Goal: Task Accomplishment & Management: Manage account settings

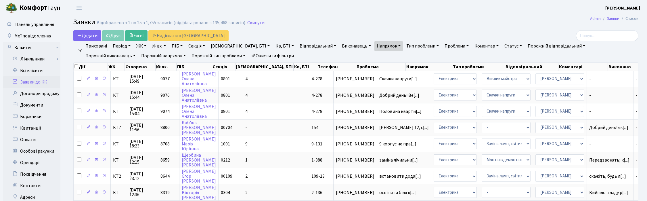
select select "25"
click at [314, 23] on h2 "Заявки Відображено з 1 по 25 з 1,755 записів (відфільтровано з 135,468 записів)…" at bounding box center [355, 23] width 565 height 10
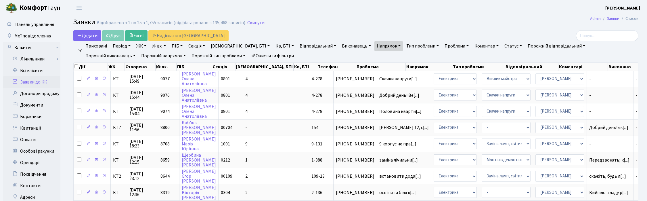
click at [289, 26] on h2 "Заявки Відображено з 1 по 25 з 1,755 записів (відфільтровано з 135,468 записів)…" at bounding box center [355, 23] width 565 height 10
click at [347, 22] on h2 "Заявки Відображено з 1 по 25 з 1,755 записів (відфільтровано з 135,468 записів)…" at bounding box center [355, 23] width 565 height 10
click at [442, 18] on h2 "Заявки Відображено з 1 по 25 з 1,755 записів (відфільтровано з 135,468 записів)…" at bounding box center [355, 23] width 565 height 10
click at [421, 19] on h2 "Заявки Відображено з 1 по 25 з 1,755 записів (відфільтровано з 135,468 записів)…" at bounding box center [355, 23] width 565 height 10
click at [353, 18] on h2 "Заявки Відображено з 1 по 25 з 1,755 записів (відфільтровано з 135,468 записів)…" at bounding box center [355, 23] width 565 height 10
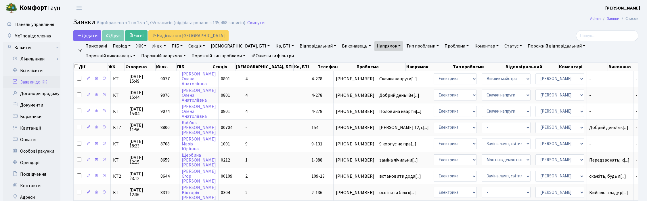
click at [353, 18] on h2 "Заявки Відображено з 1 по 25 з 1,755 записів (відфільтровано з 135,468 записів)…" at bounding box center [355, 23] width 565 height 10
click at [332, 26] on h2 "Заявки Відображено з 1 по 25 з 1,755 записів (відфільтровано з 135,468 записів)…" at bounding box center [355, 23] width 565 height 10
click at [389, 24] on h2 "Заявки Відображено з 1 по 25 з 1,755 записів (відфільтровано з 135,468 записів)…" at bounding box center [355, 23] width 565 height 10
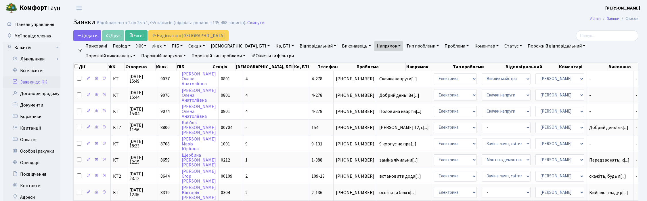
click at [449, 24] on h2 "Заявки Відображено з 1 по 25 з 1,755 записів (відфільтровано з 135,468 записів)…" at bounding box center [355, 23] width 565 height 10
click at [382, 24] on h2 "Заявки Відображено з 1 по 25 з 1,755 записів (відфільтровано з 135,468 записів)…" at bounding box center [355, 23] width 565 height 10
click at [409, 25] on h2 "Заявки Відображено з 1 по 25 з 1,755 записів (відфільтровано з 135,468 записів)…" at bounding box center [355, 23] width 565 height 10
click at [280, 34] on div "Додати Друк Excel Надіслати в КАН" at bounding box center [260, 35] width 374 height 11
click at [222, 9] on header "Комфорт Таун Корчун І. С. Мій обліковий запис Вийти" at bounding box center [323, 8] width 647 height 16
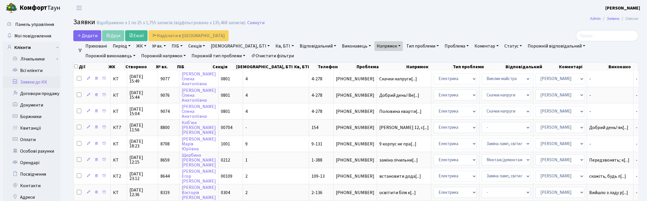
click at [255, 23] on link "Скинути" at bounding box center [255, 22] width 17 height 5
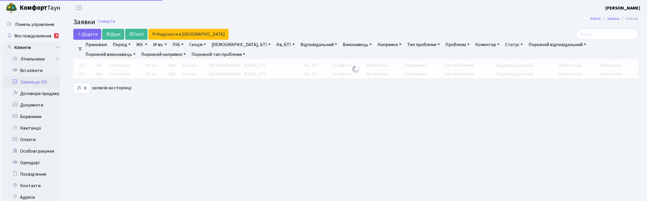
select select "25"
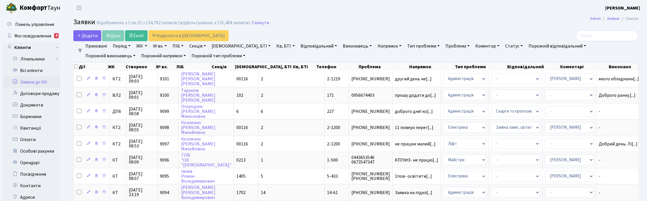
click at [357, 23] on h2 "Заявки Відображено з 1 по 25 з 134,782 записів (відфільтровано з 135,484 записі…" at bounding box center [355, 23] width 565 height 10
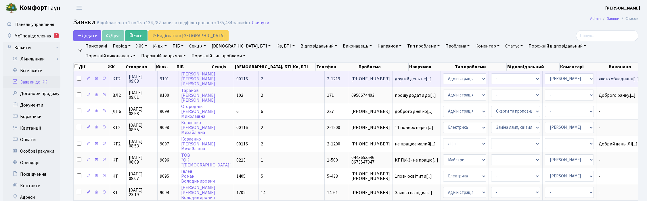
click at [142, 78] on span "15.10.2025 09:03" at bounding box center [142, 78] width 26 height 9
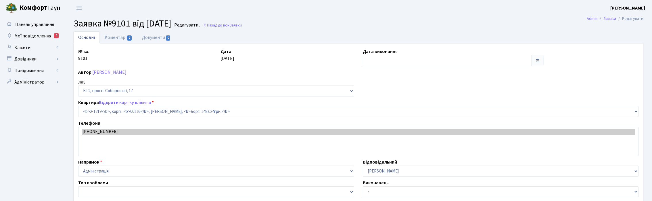
select select "12834"
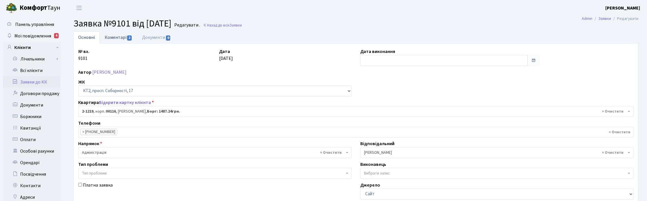
click at [114, 37] on link "Коментарі 2" at bounding box center [118, 37] width 37 height 12
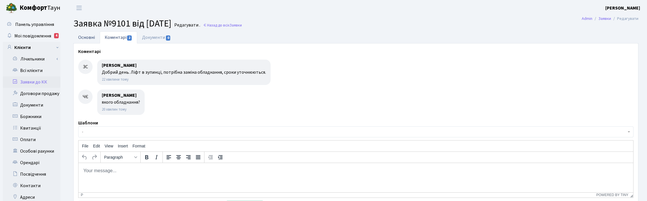
click at [81, 35] on link "Основні" at bounding box center [86, 37] width 26 height 12
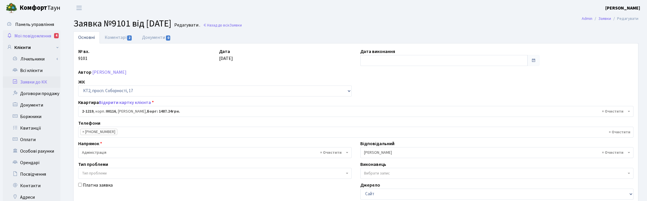
click at [28, 36] on span "Мої повідомлення" at bounding box center [32, 36] width 37 height 6
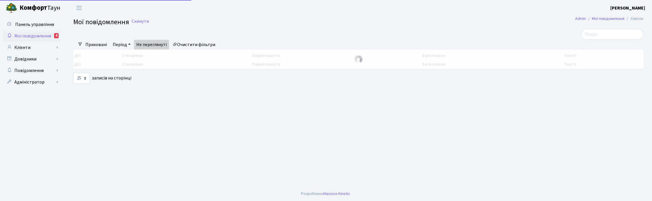
select select "25"
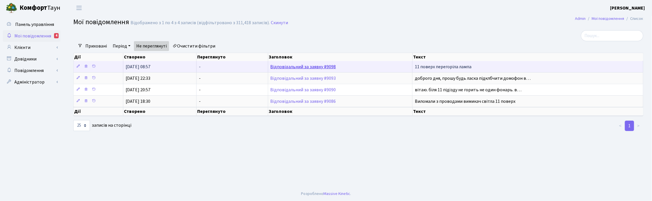
click at [309, 67] on link "Відповідальний за заявку #9098" at bounding box center [304, 67] width 66 height 6
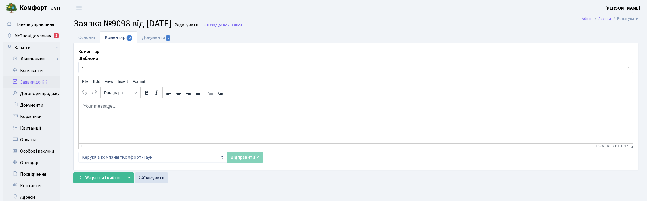
click at [311, 32] on ul "Основні Коментарі 0 Документи 0" at bounding box center [355, 37] width 565 height 12
drag, startPoint x: 346, startPoint y: 16, endPoint x: 192, endPoint y: 23, distance: 154.3
click at [346, 16] on main "Admin Заявки Редагувати Заявка №9098 від [DATE] Редагувати . Назад до всіх Заяв…" at bounding box center [356, 145] width 582 height 259
click at [22, 35] on span "Мої повідомлення" at bounding box center [32, 36] width 37 height 6
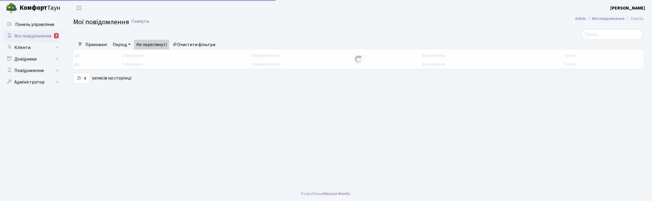
select select "25"
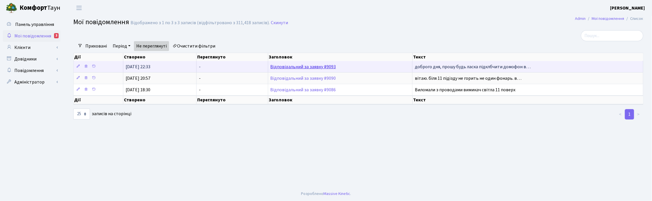
click at [309, 65] on link "Відповідальний за заявку #9093" at bounding box center [304, 67] width 66 height 6
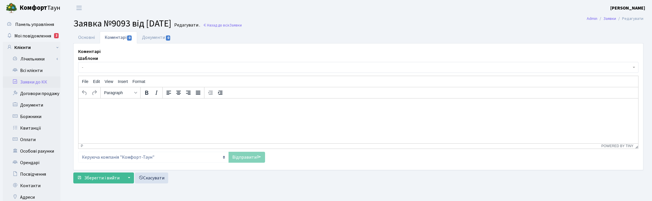
select select "7026"
select select "38"
click at [79, 36] on link "Основні" at bounding box center [86, 37] width 26 height 12
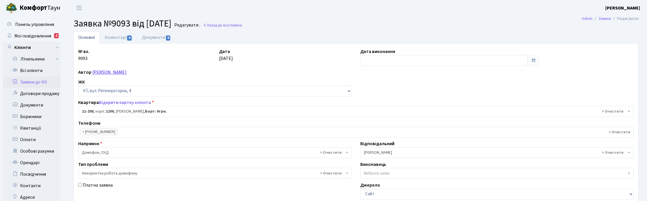
click at [113, 73] on link "Заворотня Юлія Володимирівна" at bounding box center [109, 72] width 34 height 6
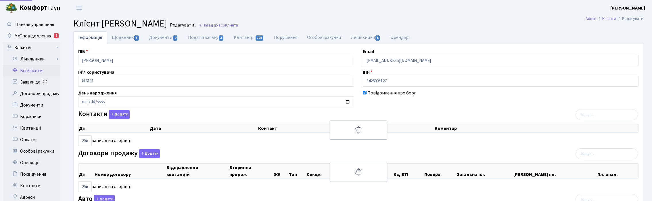
select select "25"
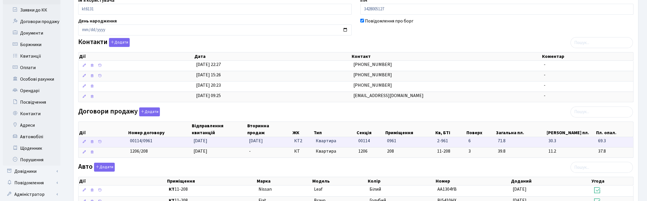
scroll to position [36, 0]
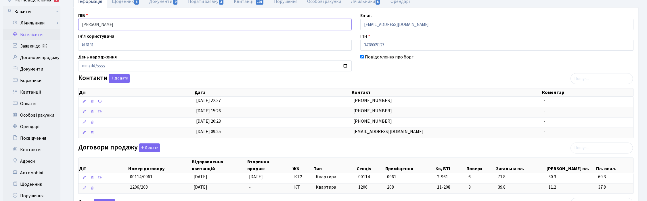
drag, startPoint x: 156, startPoint y: 24, endPoint x: 68, endPoint y: 32, distance: 88.4
click at [68, 32] on div "Інформація Щоденник 3 Документи 9 Подати заявку 3 Квитанції 198 Порушення Особо…" at bounding box center [356, 170] width 582 height 350
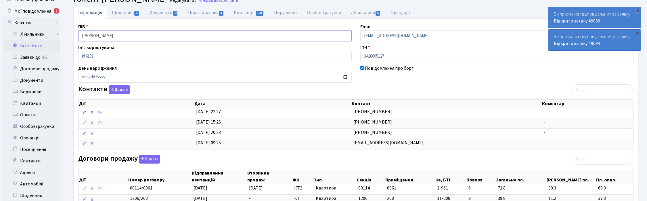
scroll to position [0, 0]
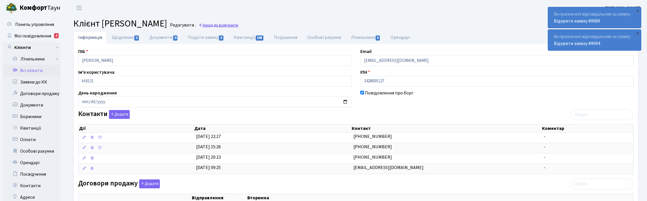
click at [238, 27] on link "Назад до всіх Клієнти" at bounding box center [218, 24] width 39 height 5
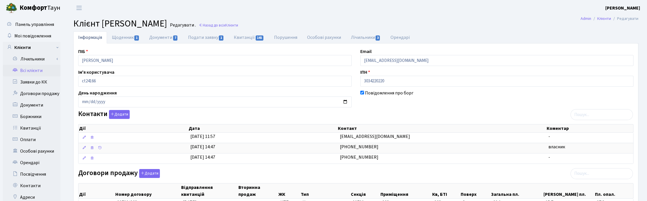
click at [410, 21] on h2 "Клієнт [PERSON_NAME] . Назад до всіх Клієнти" at bounding box center [355, 23] width 565 height 11
click at [31, 70] on link "Всі клієнти" at bounding box center [32, 71] width 58 height 12
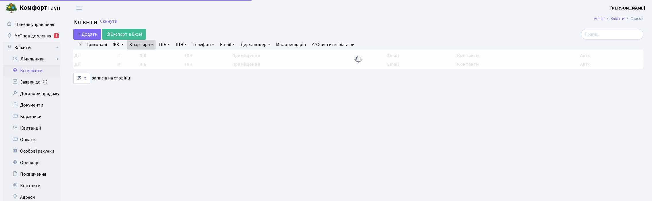
select select "25"
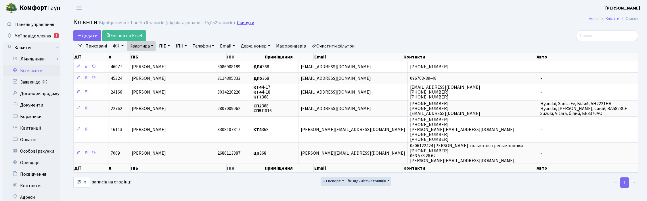
click at [243, 19] on h2 "Клієнти Відображено з 1 по 6 з 6 записів (відфільтровано з 15,052 записів). Ски…" at bounding box center [355, 23] width 565 height 10
click at [243, 28] on h2 "Клієнти Відображено з 1 по 6 з 6 записів (відфільтровано з 15,052 записів). Ски…" at bounding box center [355, 23] width 565 height 10
click at [241, 22] on link "Скинути" at bounding box center [245, 22] width 17 height 5
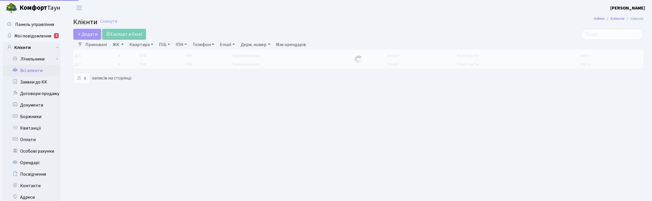
select select "25"
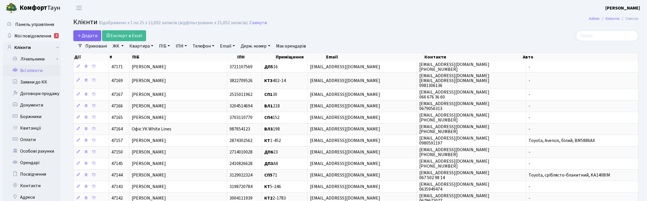
click at [202, 45] on link "Телефон" at bounding box center [203, 46] width 26 height 10
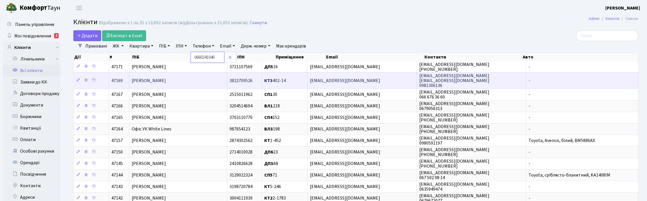
type input "0660241040"
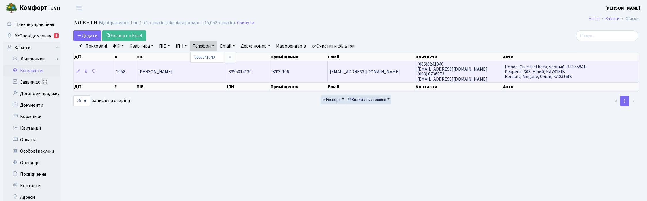
click at [148, 75] on td "[PERSON_NAME]" at bounding box center [181, 71] width 90 height 21
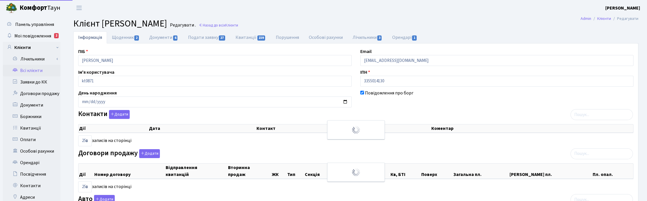
select select "25"
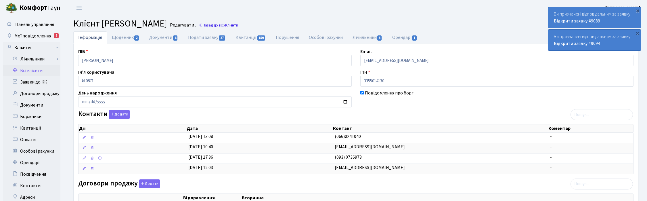
click at [238, 25] on link "Назад до всіх Клієнти" at bounding box center [218, 24] width 39 height 5
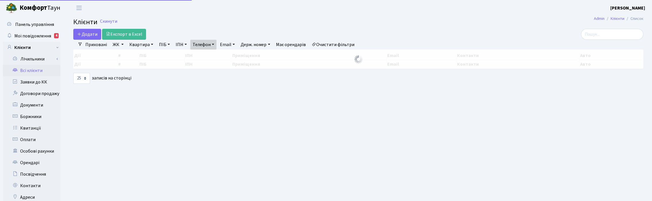
select select "25"
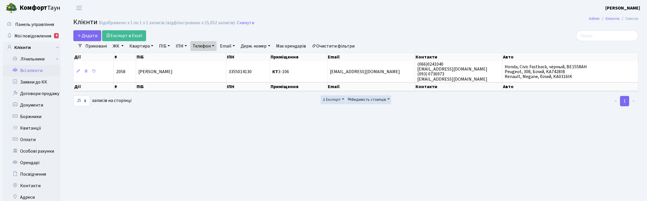
click at [341, 16] on main "Admin Клієнти Список Клієнти Відображено з 1 по 1 з 1 записів (відфільтровано з…" at bounding box center [356, 145] width 582 height 259
click at [245, 22] on link "Скинути" at bounding box center [245, 22] width 17 height 5
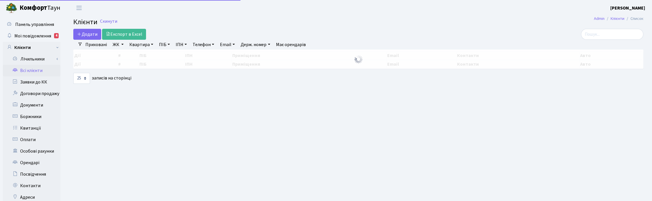
select select "25"
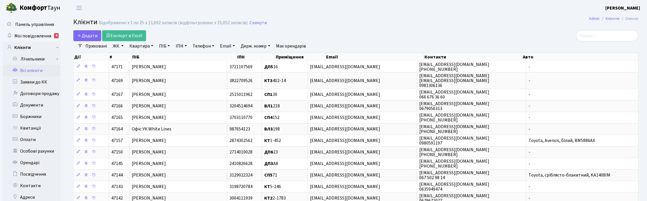
drag, startPoint x: 255, startPoint y: 46, endPoint x: 258, endPoint y: 55, distance: 8.9
click at [255, 46] on link "Держ. номер" at bounding box center [255, 46] width 34 height 10
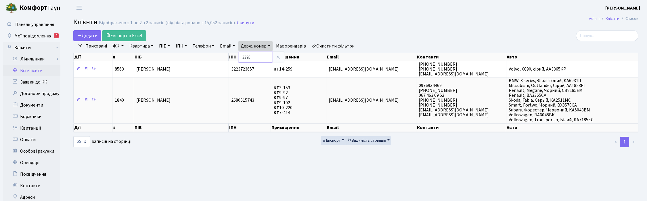
type input "3395"
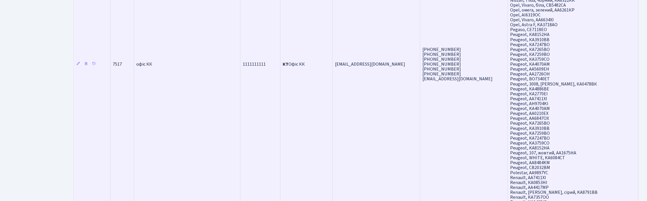
scroll to position [467, 0]
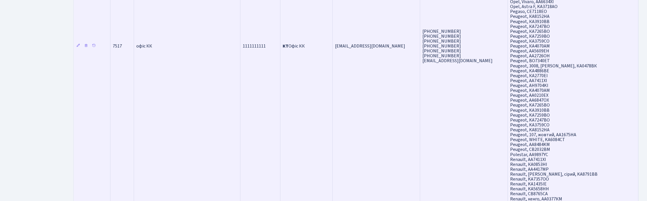
click at [180, 99] on td "офіс КК" at bounding box center [187, 46] width 106 height 872
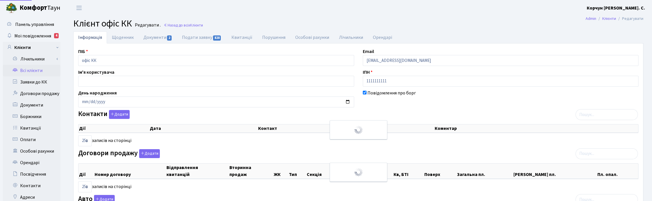
select select "25"
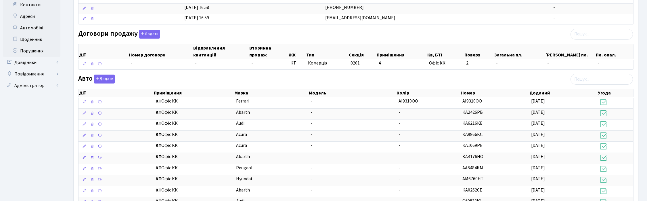
scroll to position [216, 0]
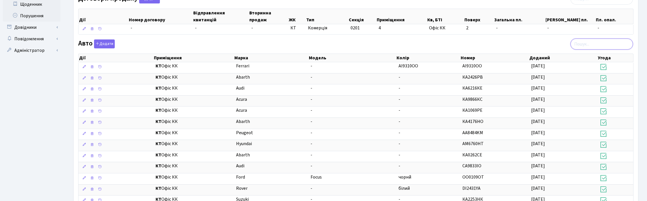
click at [589, 45] on input "search" at bounding box center [602, 44] width 62 height 11
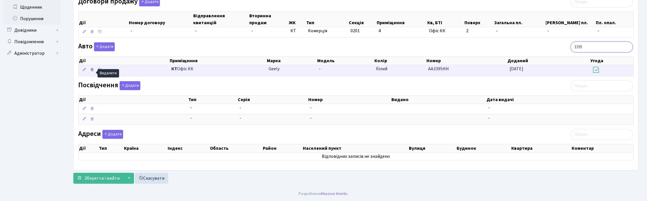
type input "3395"
click at [93, 71] on link at bounding box center [92, 70] width 7 height 9
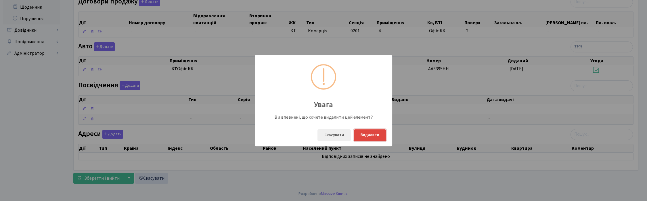
click at [368, 137] on button "Видалити" at bounding box center [370, 135] width 33 height 12
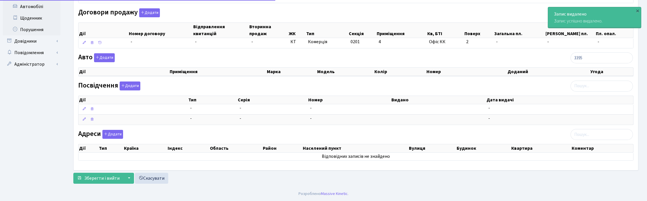
scroll to position [206, 0]
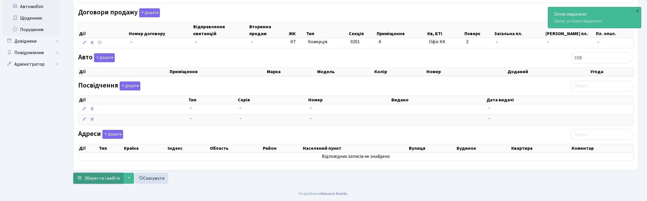
click at [116, 178] on span "Зберегти і вийти" at bounding box center [101, 178] width 35 height 6
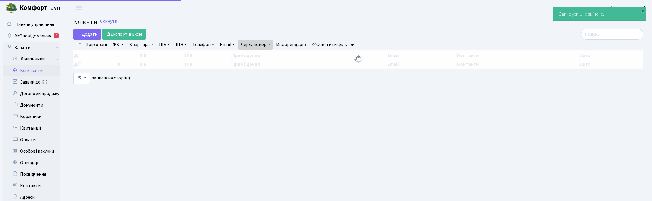
select select "25"
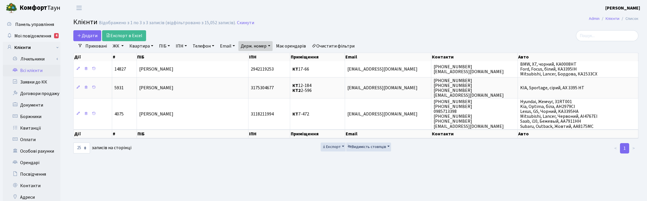
click at [326, 46] on link "Очистити фільтри" at bounding box center [333, 46] width 47 height 10
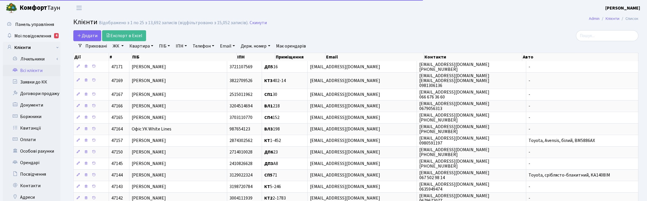
click at [147, 47] on link "Квартира" at bounding box center [141, 46] width 28 height 10
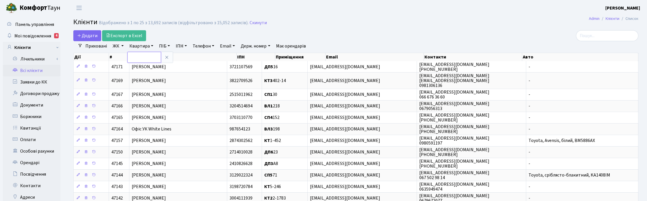
click at [141, 59] on input "text" at bounding box center [144, 57] width 34 height 11
type input "17-91"
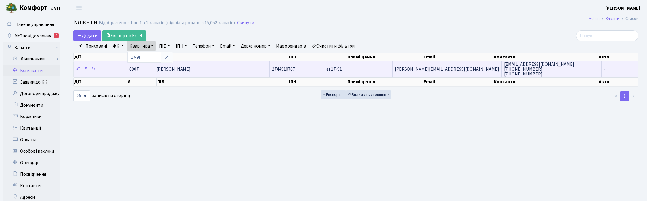
click at [187, 70] on span "[PERSON_NAME]" at bounding box center [173, 69] width 34 height 6
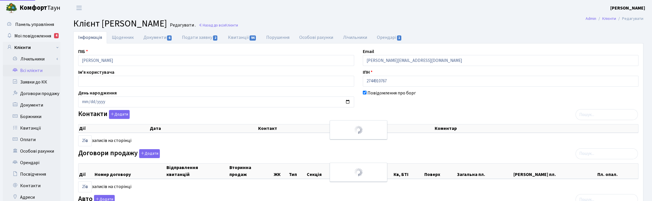
select select "25"
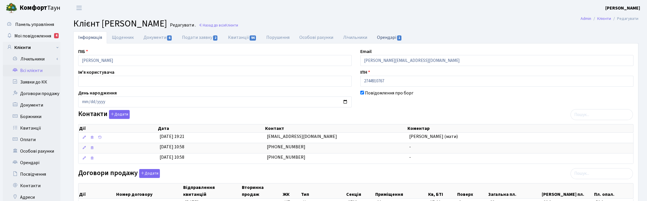
click at [389, 37] on link "Орендарі 1" at bounding box center [389, 37] width 35 height 12
select select "25"
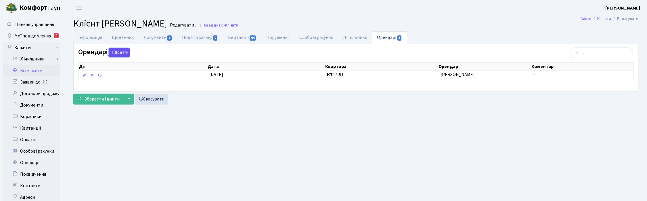
click at [124, 51] on button "Додати" at bounding box center [119, 52] width 21 height 9
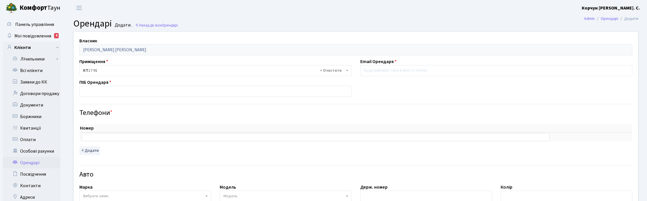
scroll to position [36, 0]
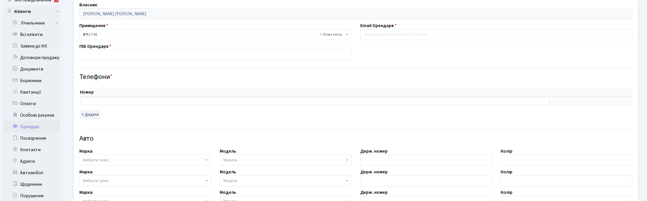
click at [87, 159] on span "Вибрати запис" at bounding box center [96, 160] width 26 height 6
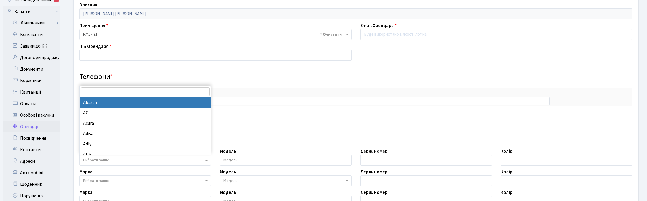
type input "g"
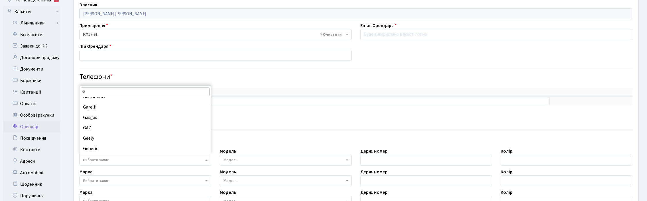
scroll to position [216, 0]
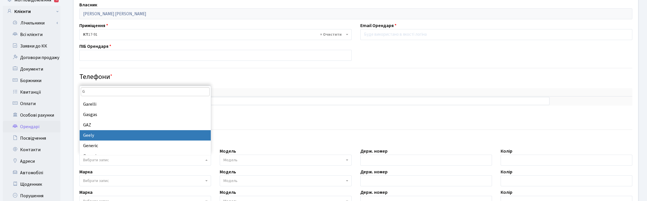
type input "G"
select select "50"
select select
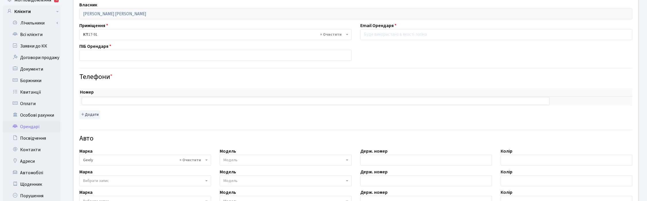
click at [233, 162] on span "Модель" at bounding box center [231, 160] width 14 height 6
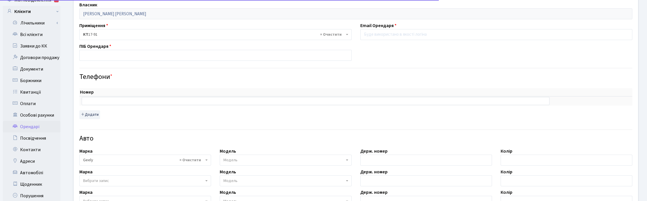
click at [233, 162] on span "Модель" at bounding box center [231, 160] width 14 height 6
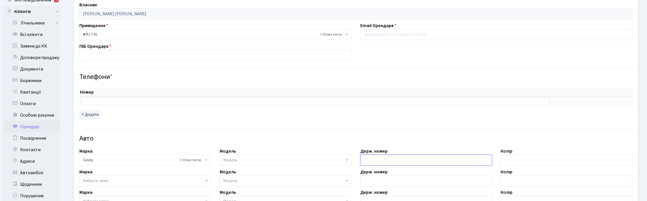
click at [378, 159] on input "text" at bounding box center [426, 159] width 132 height 11
type input "A"
type input "Ф"
type input "АА3395НН"
click at [507, 161] on input "text" at bounding box center [567, 159] width 132 height 11
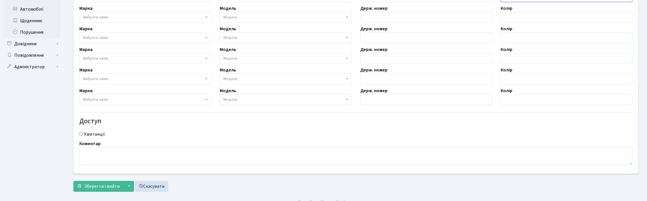
scroll to position [208, 0]
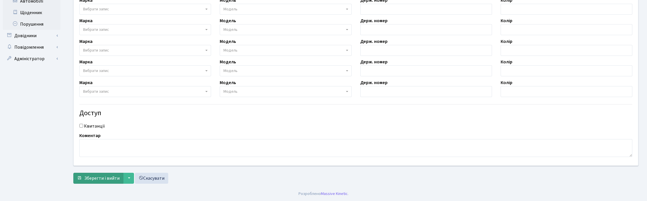
type input "білий"
click at [104, 177] on span "Зберегти і вийти" at bounding box center [101, 178] width 35 height 6
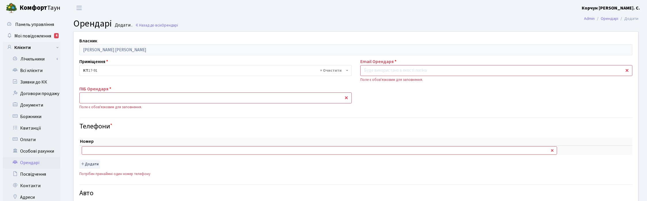
click at [370, 74] on input "email" at bounding box center [496, 70] width 272 height 11
type input "[PERSON_NAME][EMAIL_ADDRESS][DOMAIN_NAME]"
click at [91, 149] on input "text" at bounding box center [319, 150] width 475 height 8
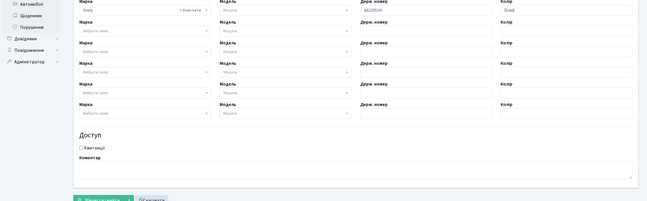
scroll to position [226, 0]
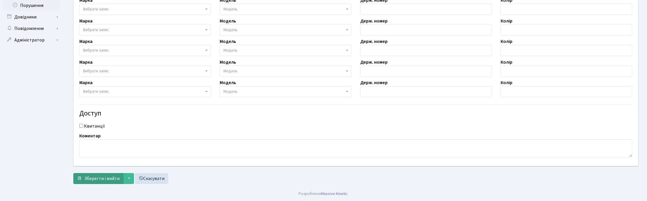
type input "050-741-23-09"
click at [94, 179] on span "Зберегти і вийти" at bounding box center [101, 178] width 35 height 6
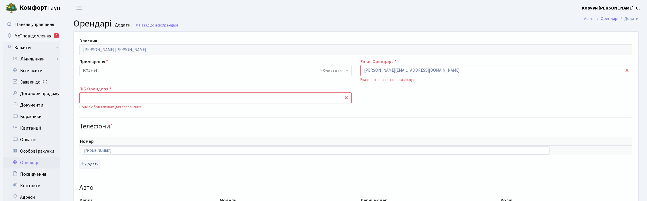
click at [88, 93] on input "text" at bounding box center [215, 97] width 272 height 11
type input "[PERSON_NAME]"
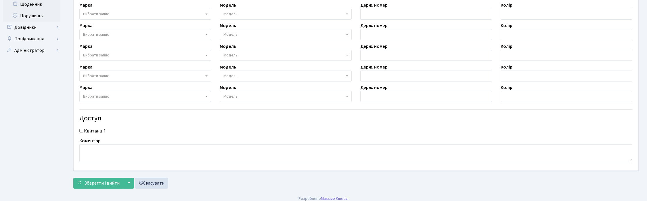
scroll to position [221, 0]
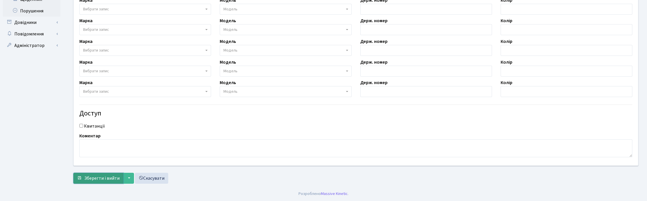
click at [97, 180] on span "Зберегти і вийти" at bounding box center [101, 178] width 35 height 6
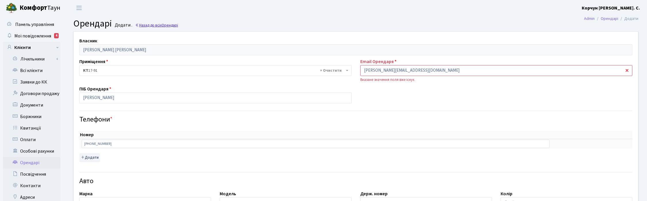
click at [152, 27] on link "Назад до всіх Орендарі" at bounding box center [156, 24] width 43 height 5
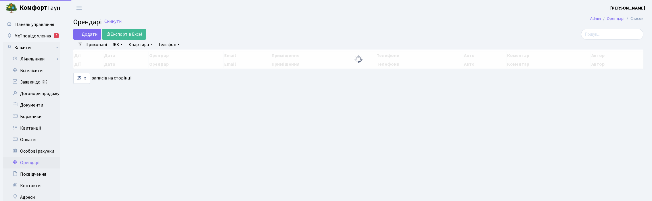
select select "25"
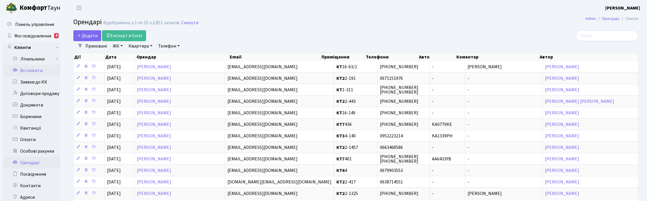
click at [30, 70] on link "Всі клієнти" at bounding box center [32, 71] width 58 height 12
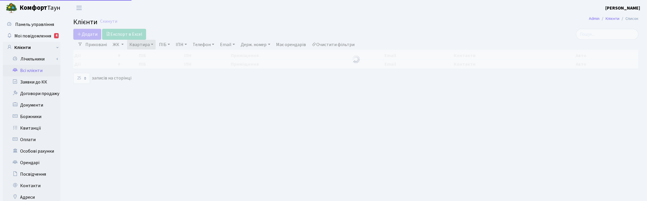
select select "25"
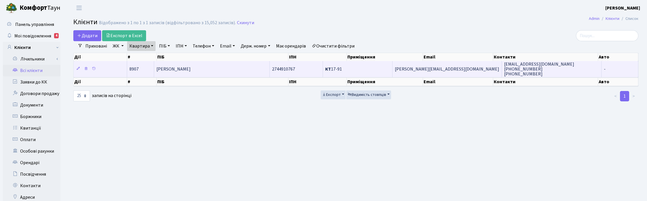
click at [166, 70] on span "[PERSON_NAME]" at bounding box center [173, 69] width 34 height 6
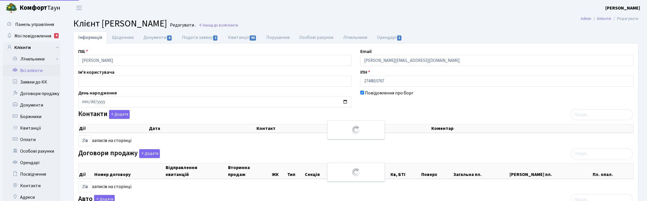
select select "25"
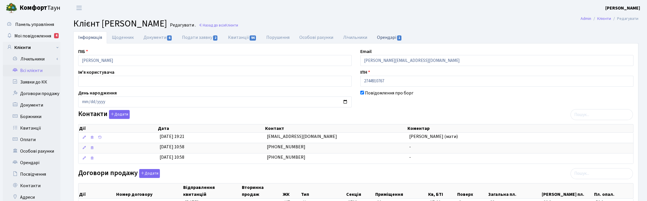
click at [391, 37] on link "Орендарі 1" at bounding box center [389, 37] width 35 height 12
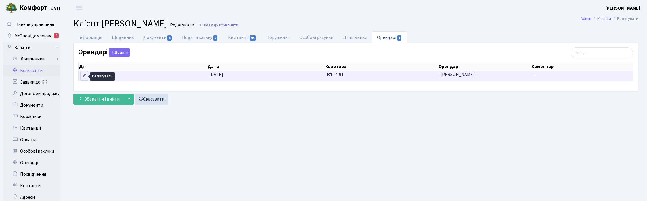
click at [84, 76] on icon at bounding box center [84, 75] width 4 height 4
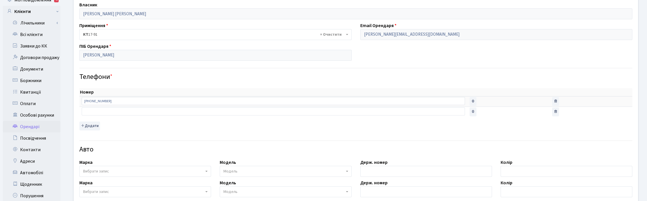
scroll to position [72, 0]
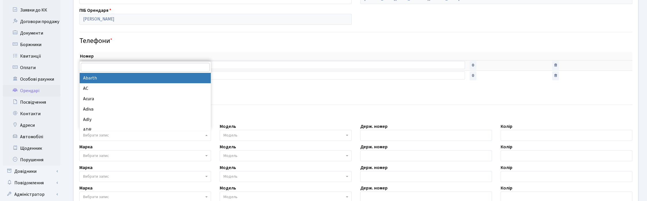
click at [88, 135] on span "Вибрати запис" at bounding box center [96, 135] width 26 height 6
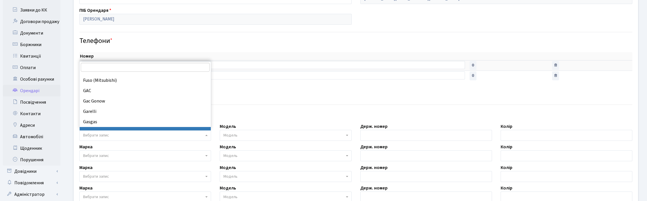
scroll to position [1618, 0]
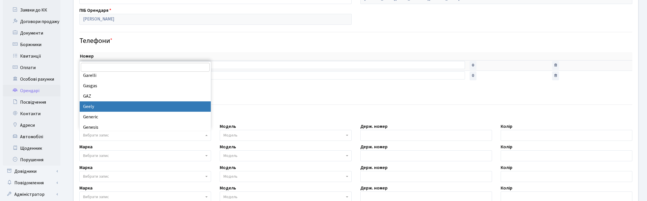
select select "50"
select select
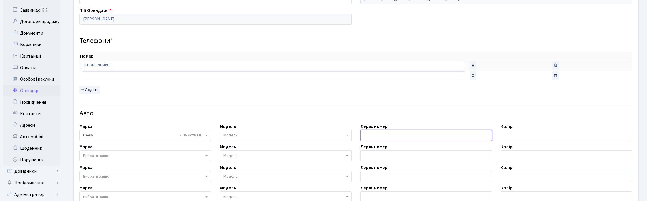
click at [383, 137] on input "text" at bounding box center [426, 135] width 132 height 11
type input "АА3395НН"
click at [518, 135] on input "text" at bounding box center [567, 135] width 132 height 11
type input "білий"
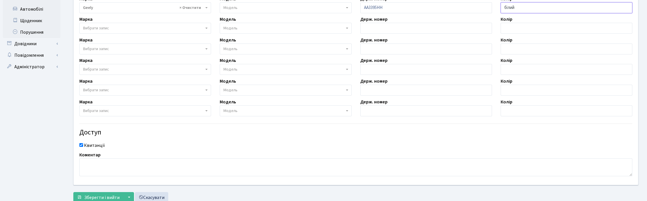
scroll to position [219, 0]
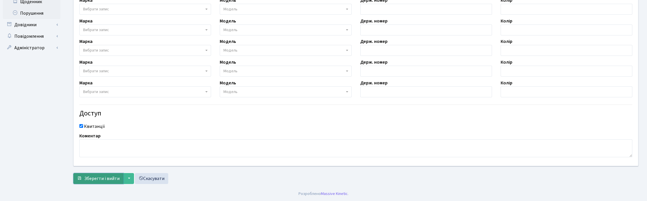
click at [95, 178] on span "Зберегти і вийти" at bounding box center [101, 178] width 35 height 6
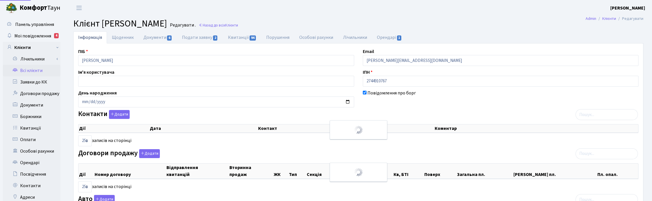
select select "25"
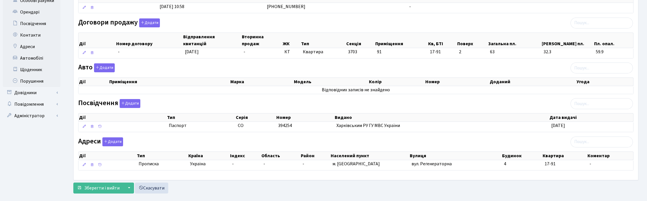
scroll to position [163, 0]
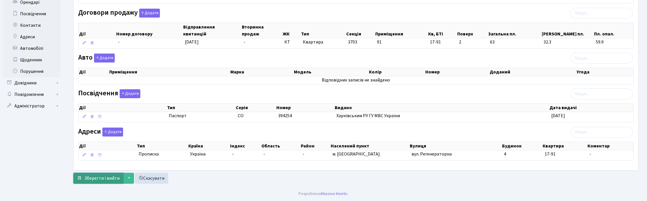
click at [93, 176] on span "Зберегти і вийти" at bounding box center [101, 178] width 35 height 6
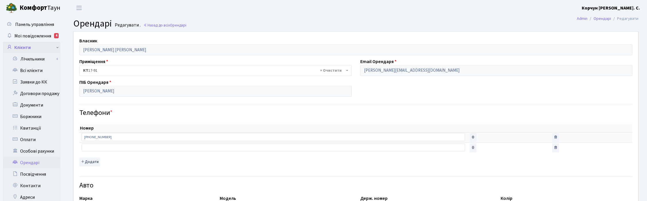
click at [33, 47] on link "Клієнти" at bounding box center [32, 48] width 58 height 12
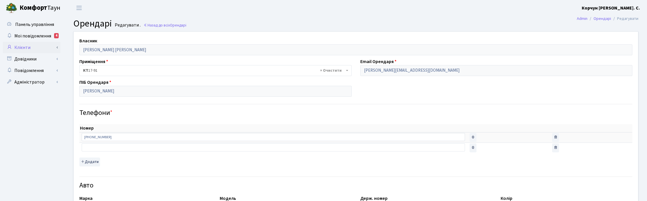
click at [33, 47] on link "Клієнти" at bounding box center [32, 48] width 58 height 12
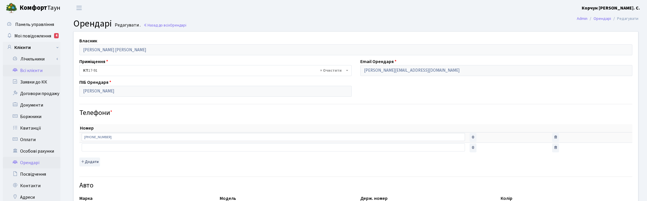
click at [35, 70] on link "Всі клієнти" at bounding box center [32, 71] width 58 height 12
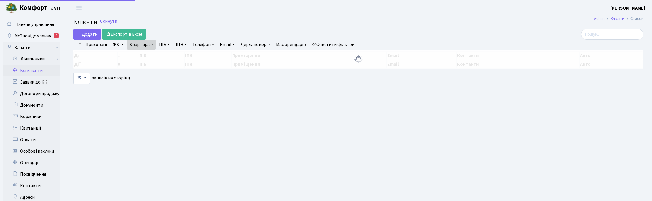
select select "25"
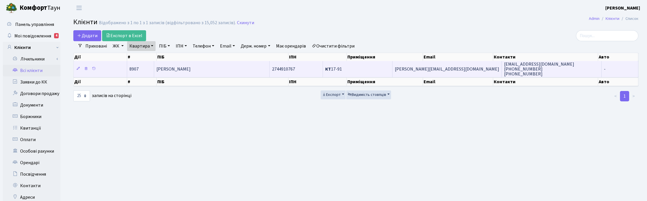
click at [191, 70] on span "Литвиненко Ольга Андріївна" at bounding box center [173, 69] width 34 height 6
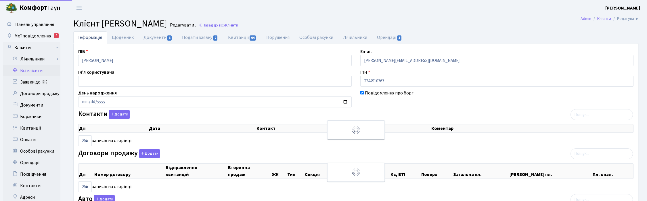
select select "25"
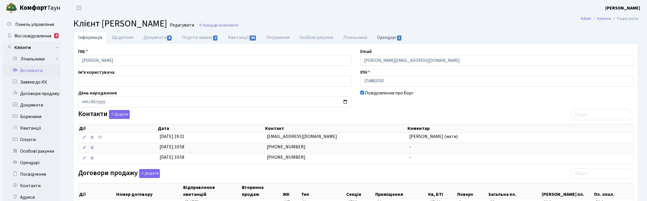
click at [387, 36] on link "Орендарі 1" at bounding box center [389, 37] width 35 height 12
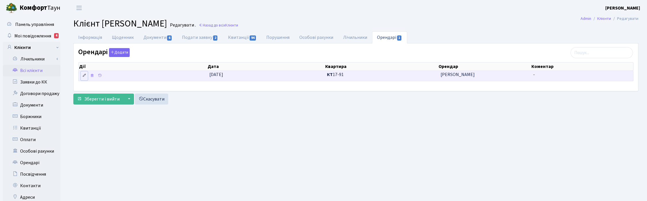
click at [85, 75] on icon at bounding box center [84, 75] width 4 height 4
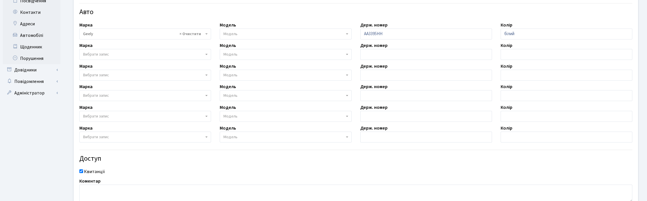
scroll to position [219, 0]
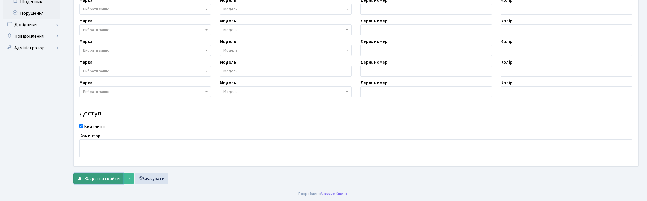
click at [98, 179] on span "Зберегти і вийти" at bounding box center [101, 178] width 35 height 6
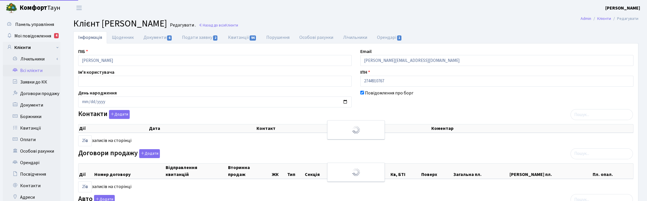
select select "25"
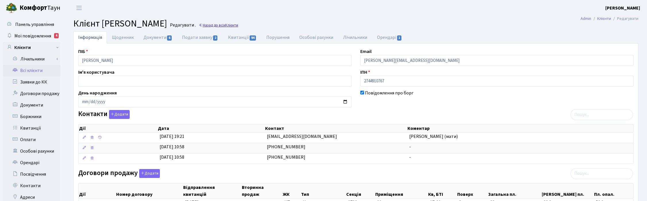
click at [238, 23] on link "Назад до всіх Клієнти" at bounding box center [218, 24] width 39 height 5
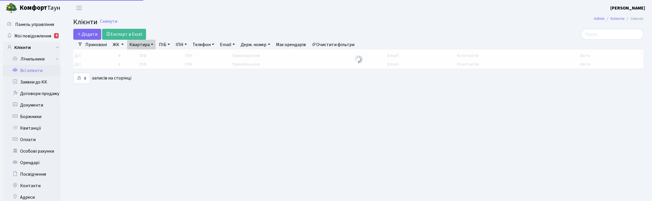
select select "25"
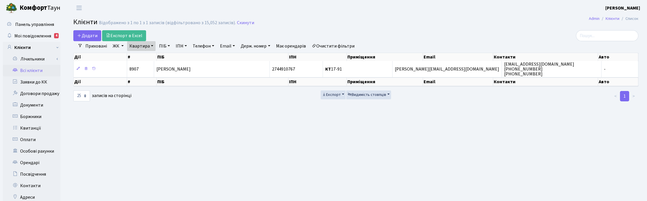
click at [151, 49] on link "Квартира" at bounding box center [141, 46] width 28 height 10
click at [165, 58] on icon at bounding box center [167, 57] width 5 height 5
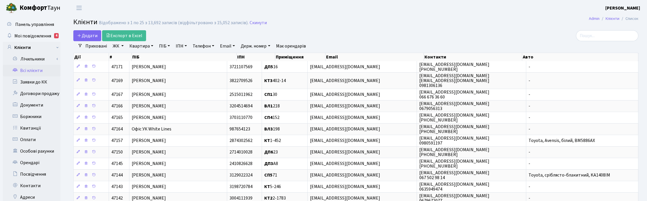
click at [150, 43] on link "Квартира" at bounding box center [141, 46] width 28 height 10
click at [142, 56] on input "text" at bounding box center [144, 57] width 34 height 11
type input "2-575"
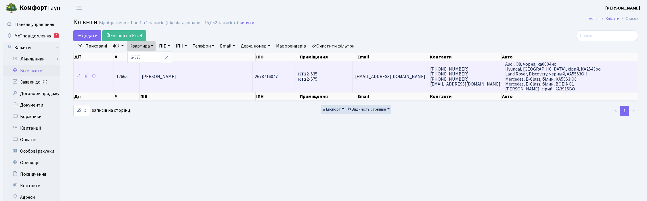
click at [167, 82] on td "[PERSON_NAME]" at bounding box center [196, 76] width 113 height 31
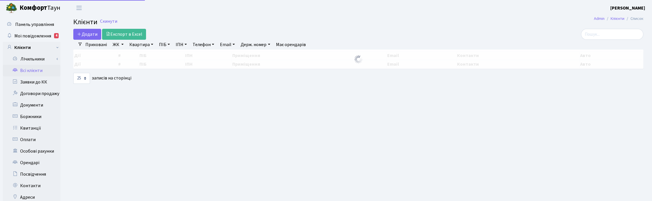
select select "25"
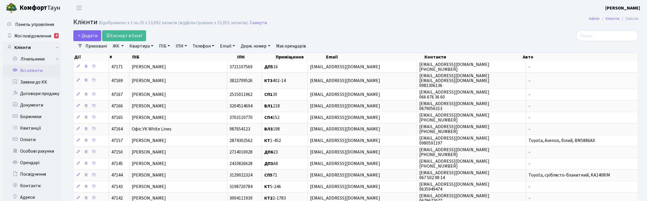
click at [147, 47] on link "Квартира" at bounding box center [141, 46] width 28 height 10
click at [143, 55] on input "text" at bounding box center [144, 57] width 34 height 11
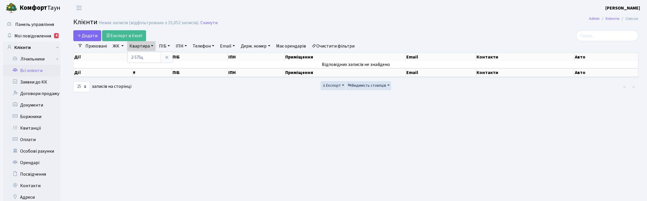
click at [400, 114] on main "Admin Клієнти Список Клієнти Немає записів (відфільтровано з 15,052 записів). С…" at bounding box center [356, 145] width 582 height 259
click at [150, 45] on link "Квартира" at bounding box center [141, 46] width 28 height 10
click at [149, 59] on input "2-575ц" at bounding box center [144, 57] width 34 height 11
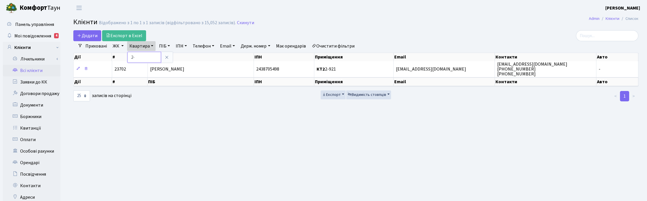
type input "2-271"
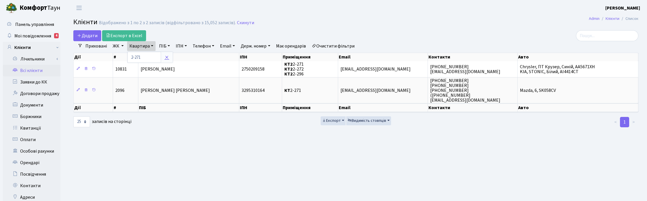
click at [164, 55] on link at bounding box center [167, 57] width 12 height 11
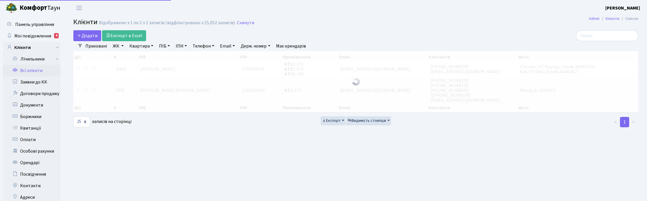
click at [166, 45] on link "ПІБ" at bounding box center [165, 46] width 16 height 10
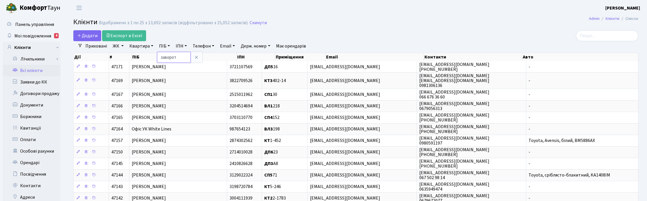
type input "заворот"
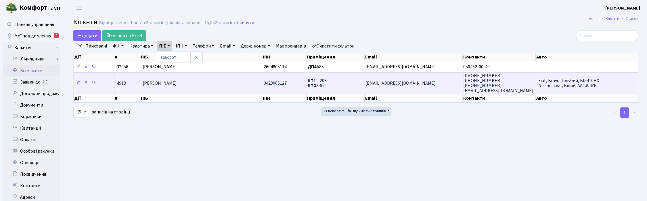
click at [219, 88] on td "Заворотня Юлія Володимирівна" at bounding box center [200, 82] width 121 height 21
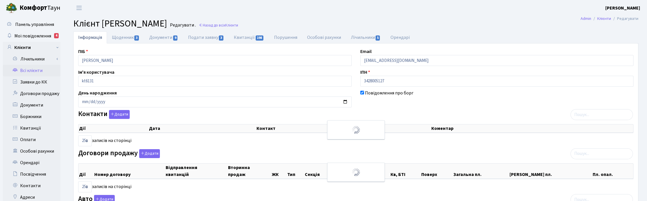
select select "25"
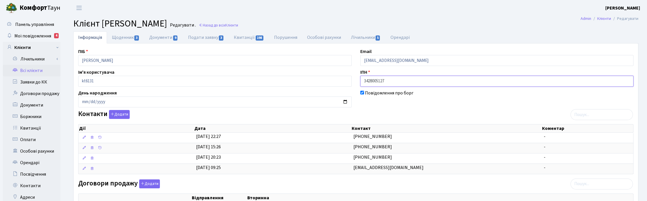
drag, startPoint x: 396, startPoint y: 79, endPoint x: 358, endPoint y: 77, distance: 38.3
click at [358, 77] on div "ІПН 3428005127" at bounding box center [497, 78] width 282 height 18
click at [30, 36] on span "Мої повідомлення" at bounding box center [32, 36] width 37 height 6
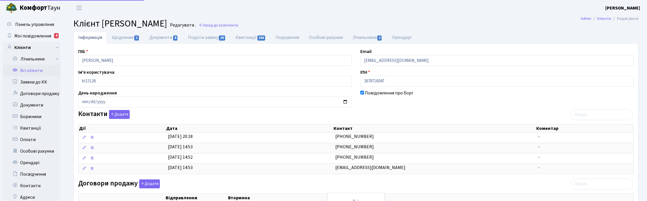
select select "25"
drag, startPoint x: 404, startPoint y: 81, endPoint x: 348, endPoint y: 78, distance: 55.3
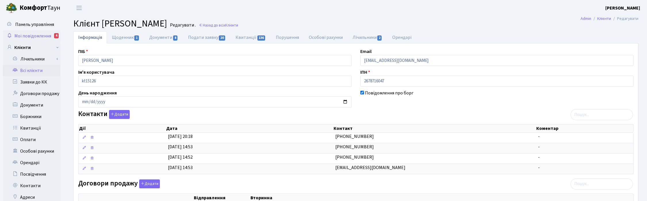
click at [24, 36] on span "Мої повідомлення" at bounding box center [32, 36] width 37 height 6
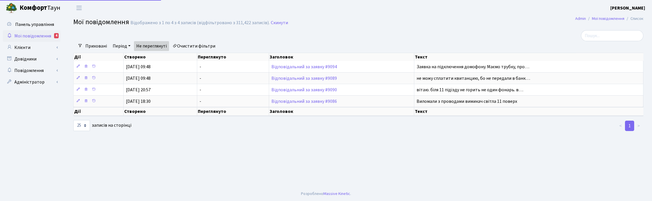
select select "25"
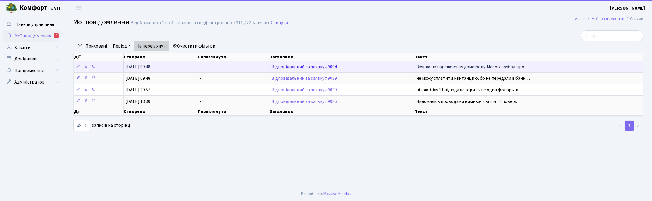
click at [303, 66] on link "Відповідальний за заявку #9094" at bounding box center [305, 67] width 66 height 6
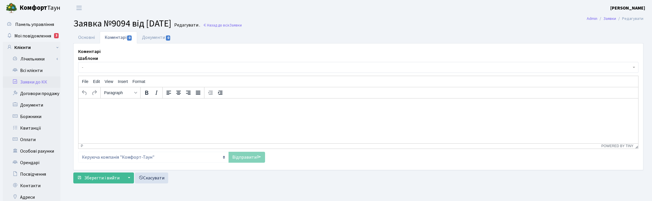
select select "7438"
select select "5"
click at [87, 36] on link "Основні" at bounding box center [86, 37] width 26 height 12
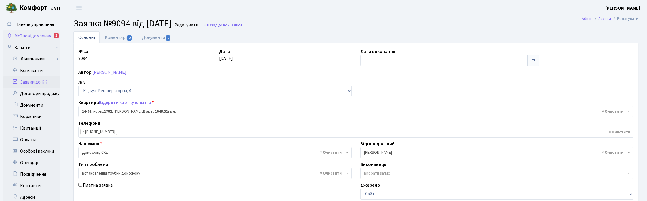
click at [35, 36] on span "Мої повідомлення" at bounding box center [32, 36] width 37 height 6
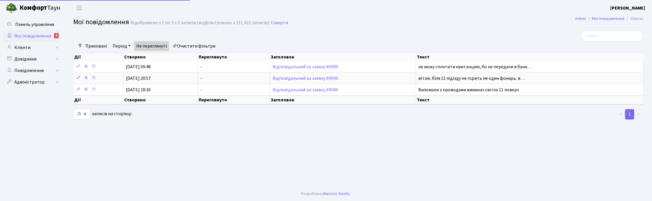
select select "25"
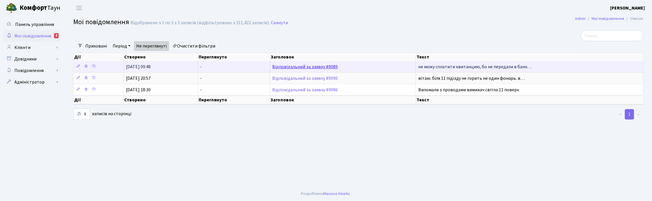
click at [284, 68] on link "Відповідальний за заявку #9089" at bounding box center [306, 67] width 66 height 6
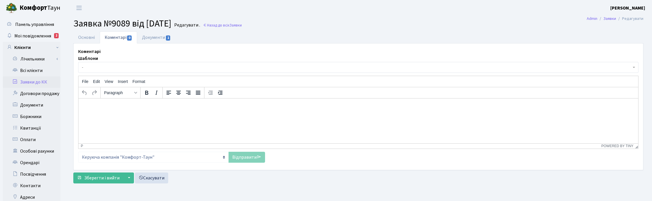
select select "20769"
click at [86, 37] on link "Основні" at bounding box center [86, 37] width 26 height 12
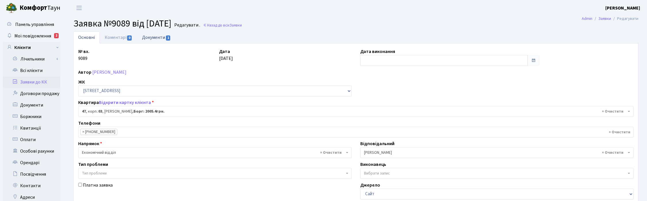
click at [154, 36] on link "Документи 1" at bounding box center [156, 37] width 39 height 12
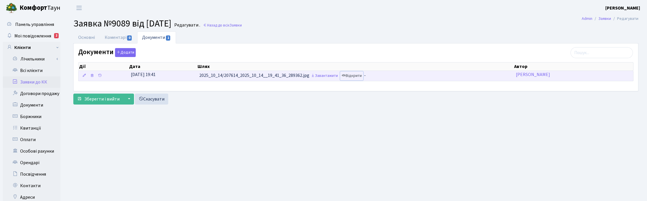
click at [357, 77] on link "Відкрити" at bounding box center [351, 75] width 23 height 9
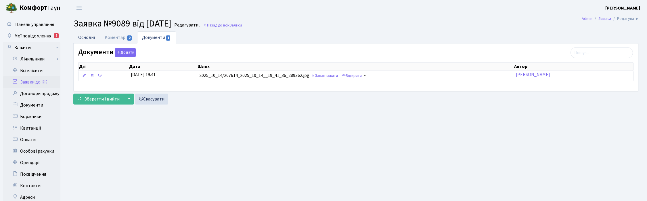
click at [85, 35] on link "Основні" at bounding box center [86, 37] width 26 height 12
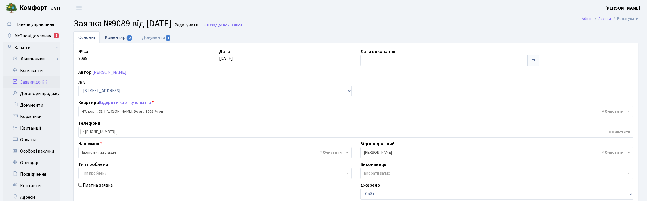
click at [119, 35] on link "Коментарі 0" at bounding box center [118, 37] width 37 height 12
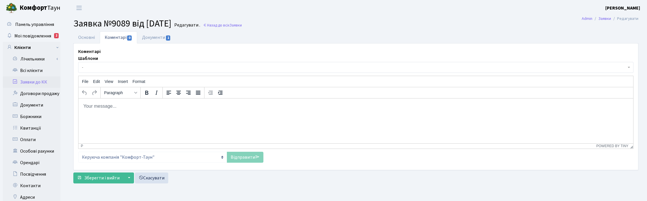
click at [130, 114] on html at bounding box center [356, 106] width 555 height 16
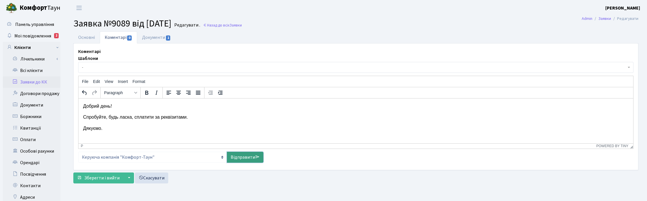
click at [238, 157] on link "Відправити" at bounding box center [245, 157] width 37 height 11
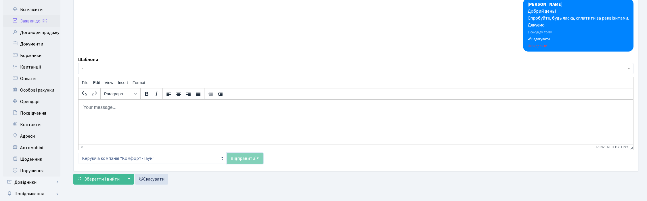
scroll to position [88, 0]
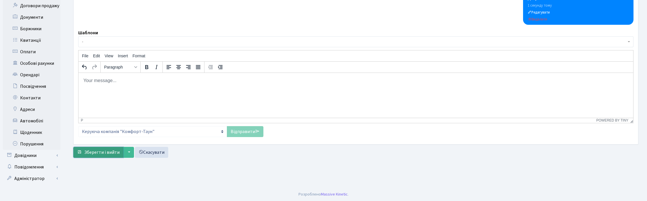
click at [91, 151] on span "Зберегти і вийти" at bounding box center [101, 152] width 35 height 6
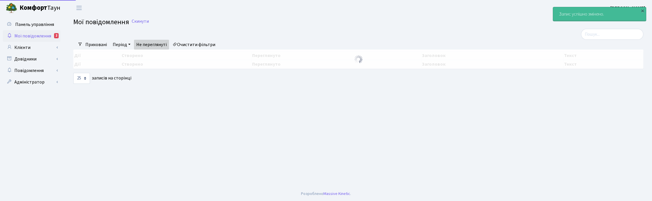
select select "25"
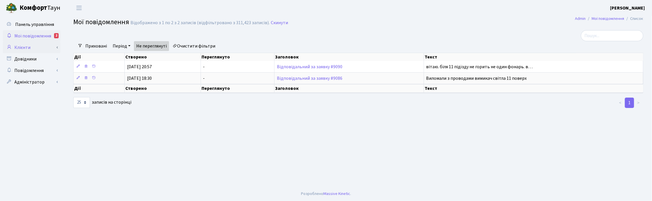
click at [23, 47] on link "Клієнти" at bounding box center [32, 48] width 58 height 12
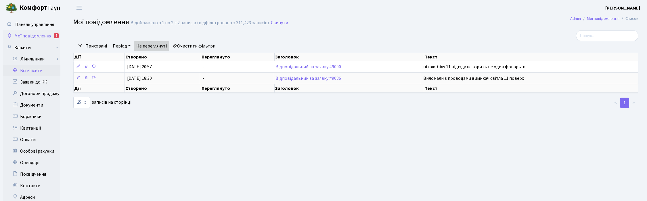
click at [35, 71] on link "Всі клієнти" at bounding box center [32, 71] width 58 height 12
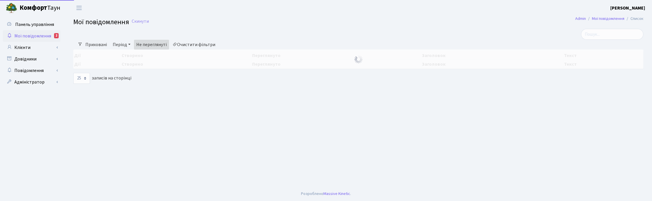
select select "25"
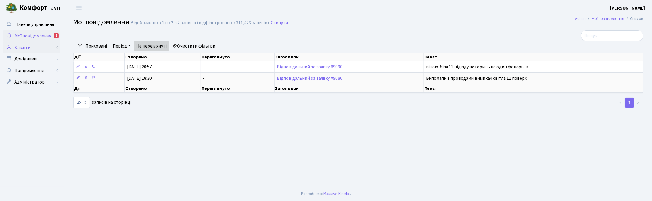
click at [21, 46] on link "Клієнти" at bounding box center [32, 48] width 58 height 12
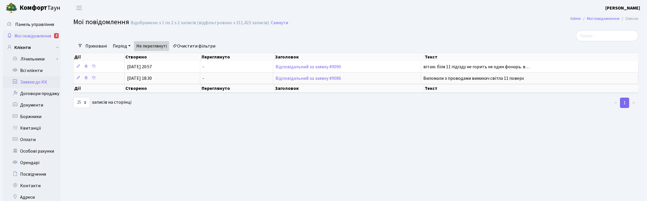
click at [34, 81] on link "Заявки до КК" at bounding box center [32, 82] width 58 height 12
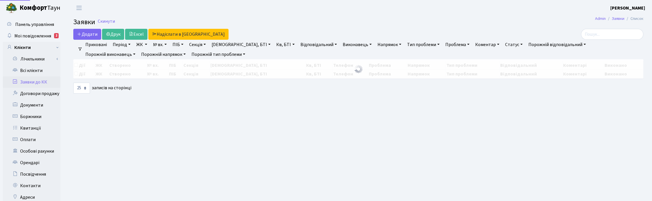
select select "25"
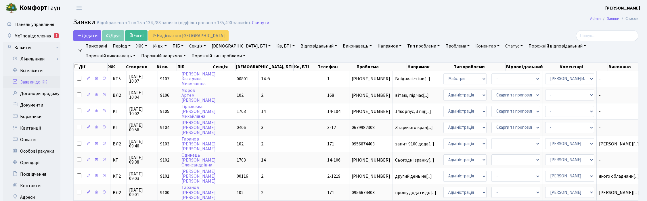
click at [274, 46] on link "Кв, БТІ" at bounding box center [285, 46] width 23 height 10
click at [274, 59] on input "text" at bounding box center [291, 57] width 34 height 11
type input "47"
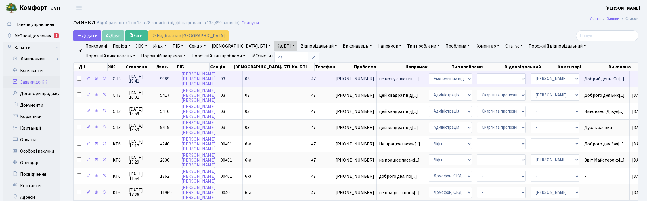
click at [136, 76] on span "14.10.2025 19:41" at bounding box center [142, 78] width 26 height 9
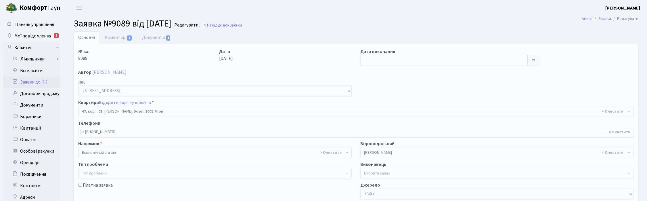
select select "20769"
click at [373, 59] on input "text" at bounding box center [444, 60] width 168 height 11
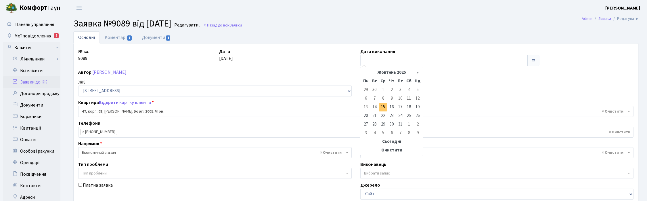
click at [384, 107] on td "15" at bounding box center [383, 107] width 9 height 9
type input "[DATE]"
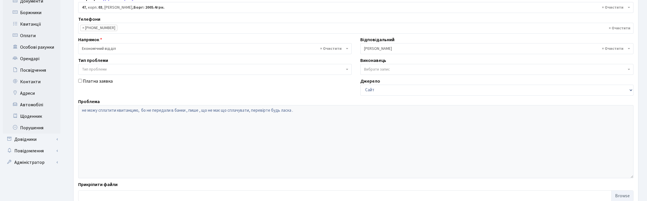
scroll to position [142, 0]
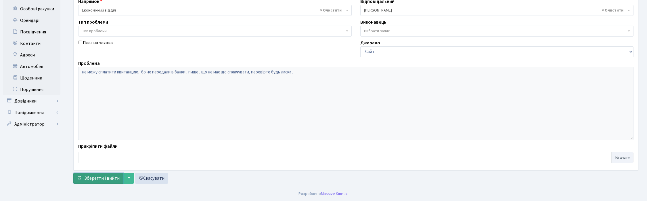
click at [99, 178] on span "Зберегти і вийти" at bounding box center [101, 178] width 35 height 6
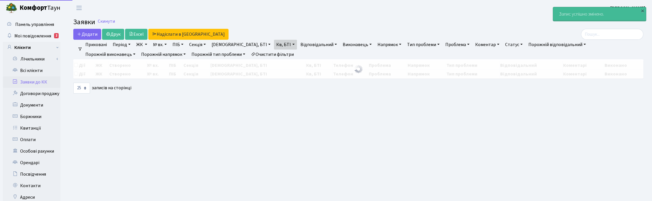
select select "25"
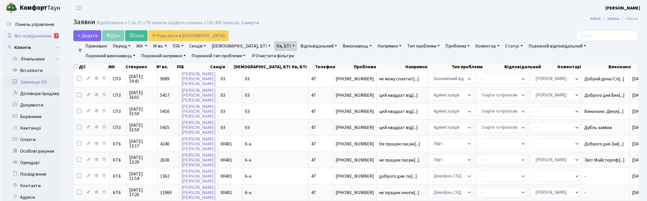
click at [32, 35] on span "Мої повідомлення" at bounding box center [32, 36] width 37 height 6
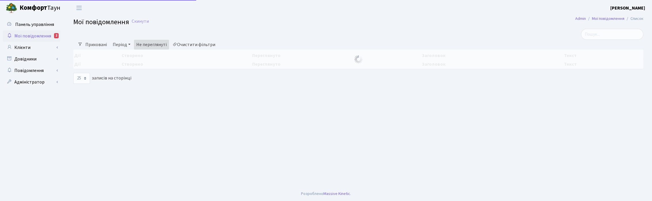
select select "25"
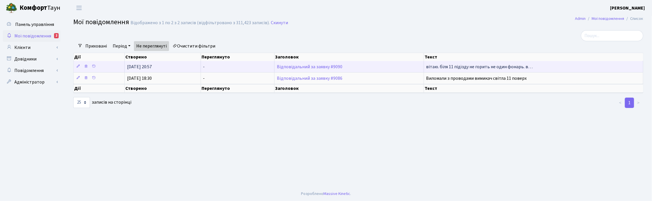
click at [316, 69] on td "Відповідальний за заявку #9090" at bounding box center [349, 66] width 149 height 11
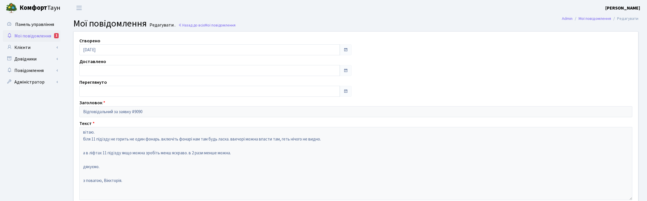
click at [34, 35] on span "Мої повідомлення" at bounding box center [32, 36] width 37 height 6
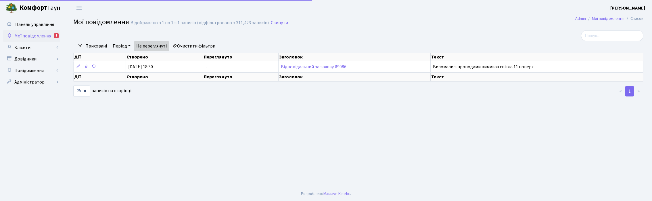
select select "25"
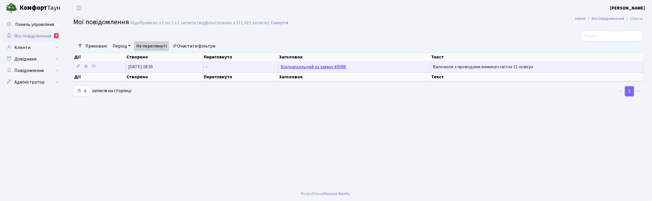
click at [325, 67] on link "Відповідальний за заявку #9086" at bounding box center [314, 67] width 66 height 6
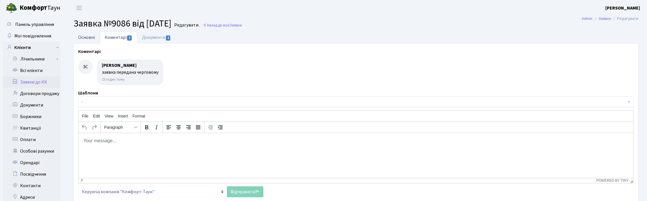
click at [87, 37] on link "Основні" at bounding box center [86, 37] width 26 height 12
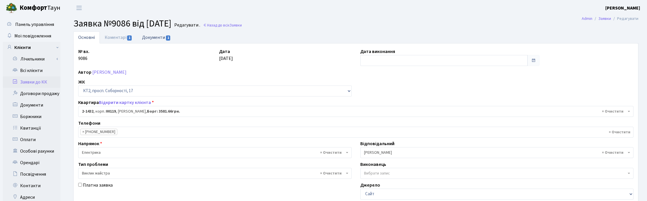
click at [158, 33] on link "Документи 1" at bounding box center [156, 37] width 39 height 12
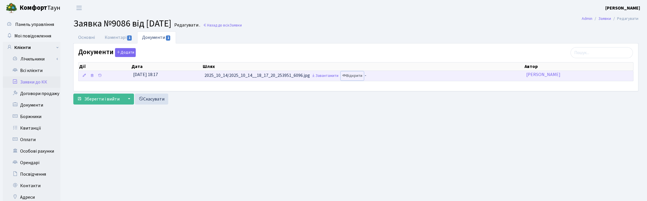
click at [360, 76] on link "Відкрити" at bounding box center [352, 75] width 23 height 9
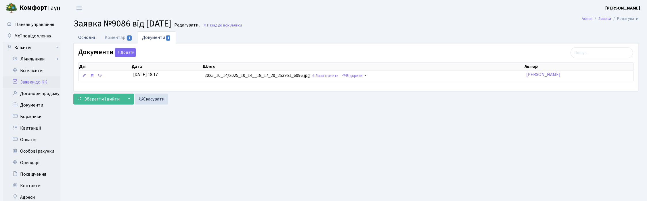
click at [81, 36] on link "Основні" at bounding box center [86, 37] width 26 height 12
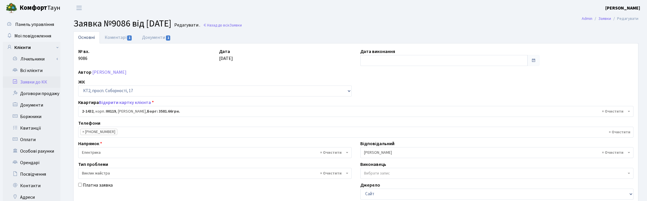
click at [328, 22] on h2 "Заявка №9086 від 14.10.2025 Редагувати . Назад до всіх Заявки" at bounding box center [355, 23] width 565 height 11
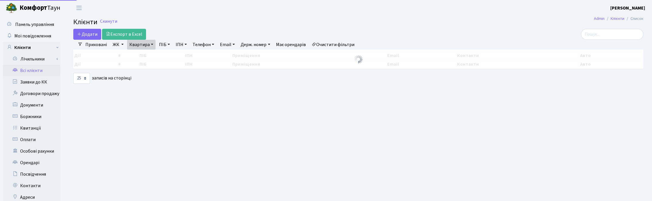
select select "25"
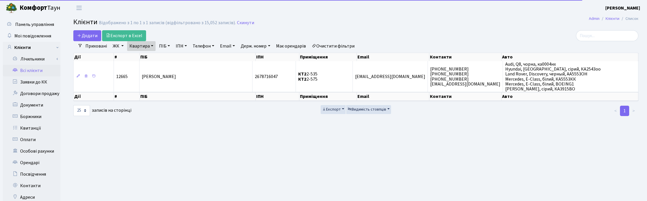
click at [148, 46] on link "Квартира" at bounding box center [141, 46] width 28 height 10
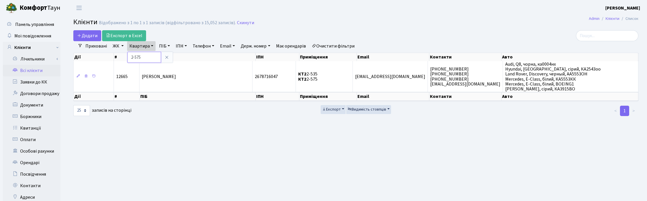
click at [152, 58] on input "2-575" at bounding box center [144, 57] width 34 height 11
type input "2"
type input "11-166"
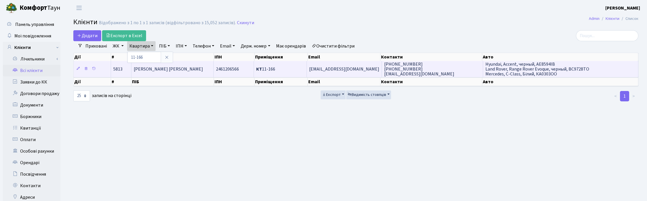
click at [161, 70] on span "[PERSON_NAME] [PERSON_NAME]" at bounding box center [168, 69] width 69 height 6
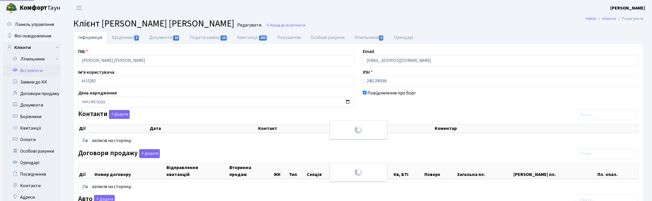
select select "25"
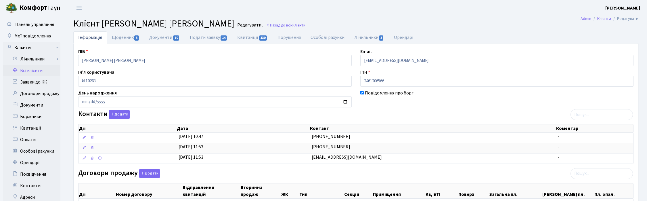
click at [449, 30] on main "Admin Клієнти Редагувати Клієнт Палець Ольга Трохимівна Редагувати . Назад до в…" at bounding box center [356, 199] width 582 height 366
drag, startPoint x: 416, startPoint y: 61, endPoint x: 347, endPoint y: 64, distance: 68.2
click at [347, 64] on div "ПІБ Палець Ольга Трохимівна Email pal4ik1988@gmail.com Ім'я користувача kt10263…" at bounding box center [356, 204] width 564 height 313
click at [127, 34] on link "Щоденник 3" at bounding box center [125, 37] width 37 height 12
select select "25"
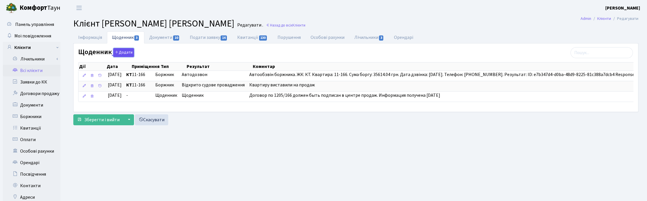
click at [117, 52] on icon "button" at bounding box center [117, 52] width 4 height 4
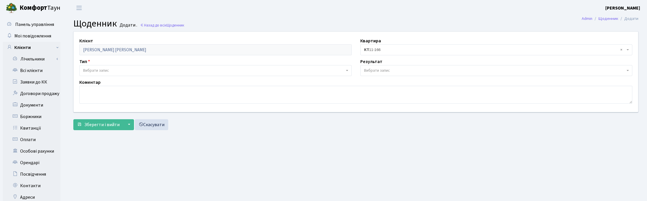
click at [95, 67] on span "Вибрати запис" at bounding box center [215, 70] width 272 height 11
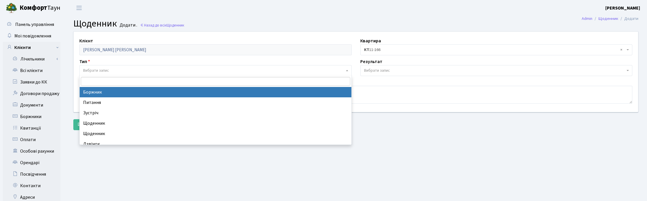
select select "189"
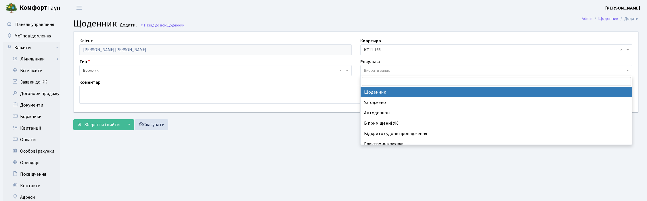
click at [383, 68] on span "Вибрати запис" at bounding box center [377, 71] width 26 height 6
select select "14"
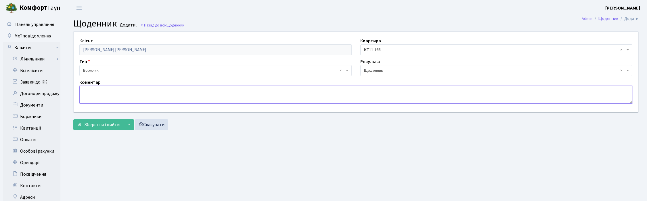
click at [115, 91] on textarea at bounding box center [355, 95] width 553 height 18
click at [89, 91] on textarea "Оплатили всю суму боргу, направлена квит.на ел.пошту на оплату суд.витрат." at bounding box center [355, 95] width 553 height 18
type textarea "Оплатили всю суму боргу, направлена квит.на ел.пошту на оплату суд.витрат."
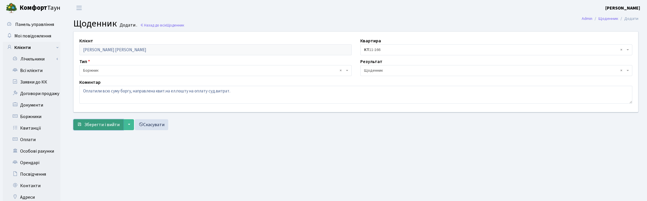
click at [93, 125] on span "Зберегти і вийти" at bounding box center [101, 124] width 35 height 6
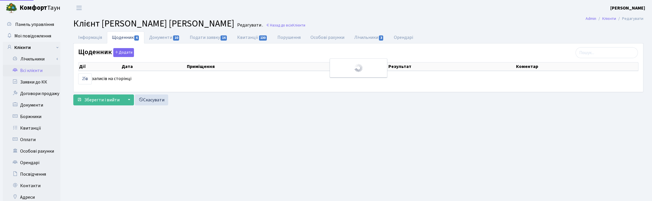
select select "25"
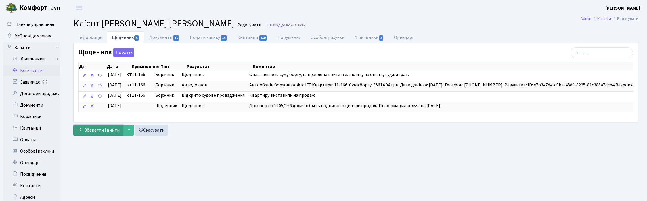
click at [93, 133] on span "Зберегти і вийти" at bounding box center [101, 130] width 35 height 6
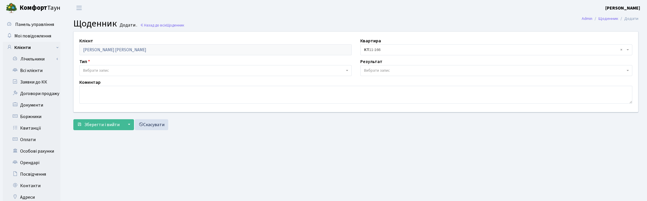
click at [281, 142] on main "Admin Щоденник Додати Щоденник Додати . Назад до всіх Щоденник Клієнт [PERSON_N…" at bounding box center [356, 145] width 582 height 259
click at [641, 26] on section "Щоденник Додати . Назад до всіх Щоденник" at bounding box center [356, 23] width 582 height 11
click at [167, 26] on span "Щоденник" at bounding box center [176, 24] width 18 height 5
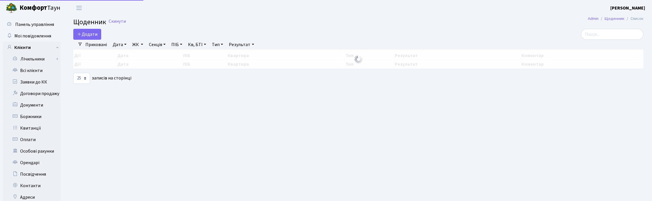
select select "25"
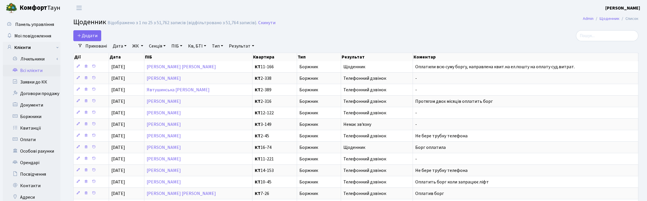
click at [33, 71] on link "Всі клієнти" at bounding box center [32, 71] width 58 height 12
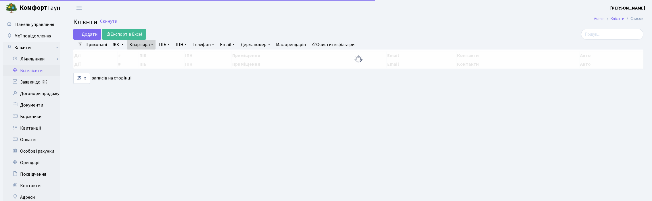
select select "25"
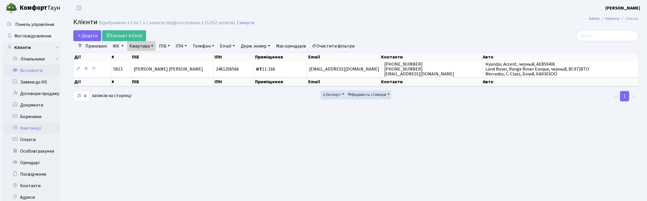
click at [33, 126] on link "Квитанції" at bounding box center [32, 128] width 58 height 12
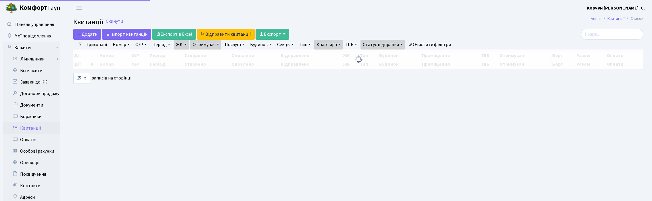
select select "25"
click at [425, 43] on link "Очистити фільтри" at bounding box center [429, 45] width 47 height 10
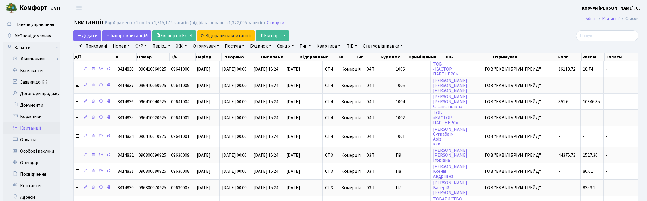
click at [331, 47] on link "Квартира" at bounding box center [328, 46] width 28 height 10
click at [332, 53] on input "text" at bounding box center [332, 57] width 34 height 11
type input "2-1779"
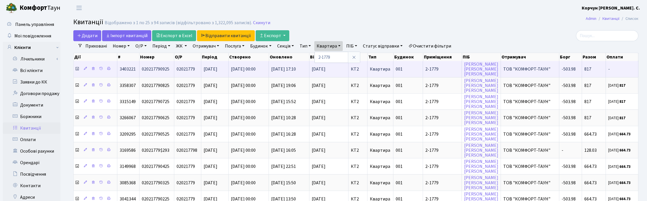
click at [77, 68] on icon at bounding box center [77, 68] width 5 height 5
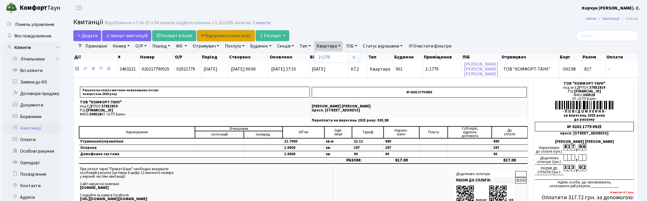
click at [235, 35] on link "Відправити квитанції" at bounding box center [226, 35] width 58 height 11
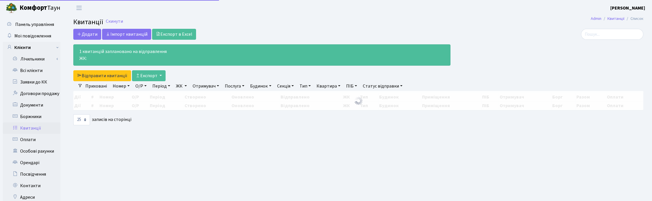
select select "25"
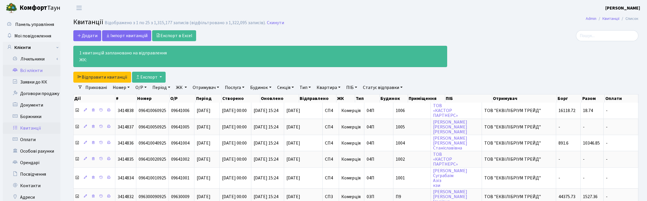
click at [31, 69] on link "Всі клієнти" at bounding box center [32, 71] width 58 height 12
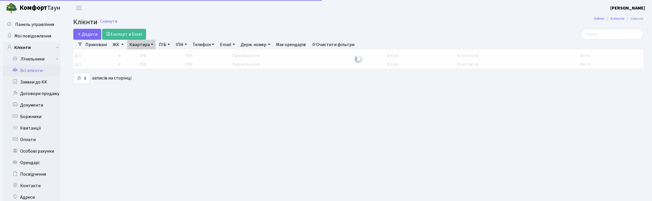
select select "25"
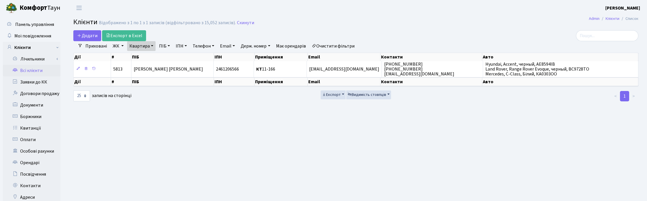
click at [151, 47] on link "Квартира" at bounding box center [141, 46] width 28 height 10
click at [147, 54] on input "11-166" at bounding box center [144, 57] width 34 height 11
click at [165, 58] on icon at bounding box center [167, 57] width 5 height 5
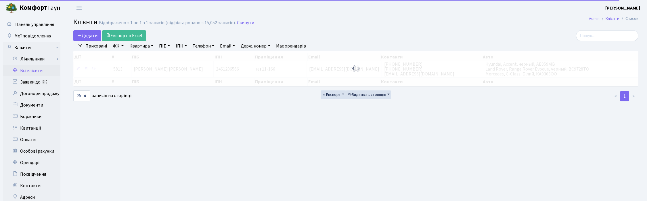
click at [166, 48] on link "ПІБ" at bounding box center [165, 46] width 16 height 10
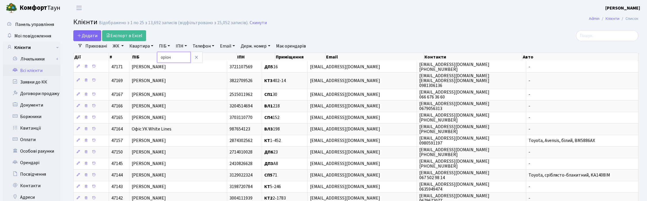
type input "оріон"
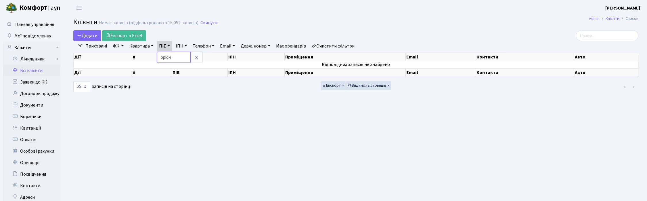
click at [160, 58] on input "оріон" at bounding box center [174, 57] width 34 height 11
click at [193, 60] on link at bounding box center [196, 57] width 12 height 11
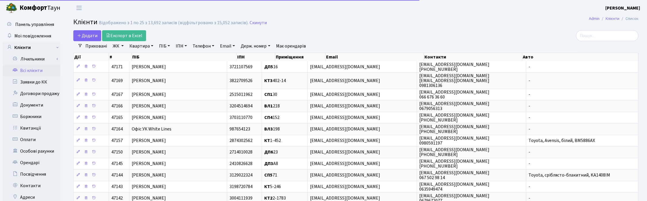
click at [142, 45] on link "Квартира" at bounding box center [141, 46] width 28 height 10
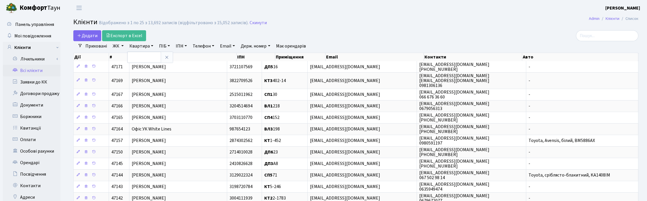
click at [117, 44] on link "ЖК" at bounding box center [118, 46] width 16 height 10
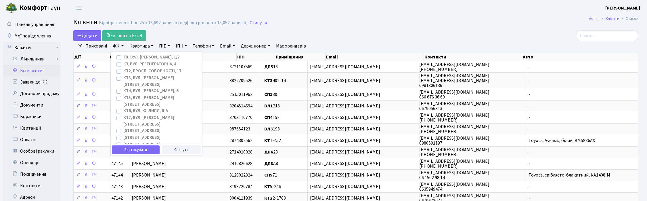
click at [145, 46] on link "Квартира" at bounding box center [141, 46] width 28 height 10
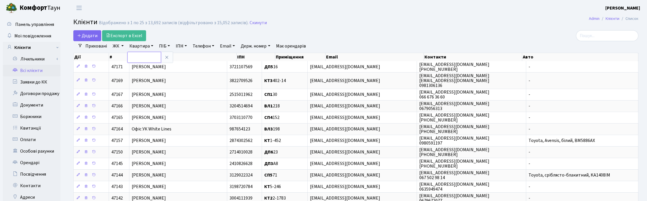
click at [142, 54] on input "text" at bounding box center [144, 57] width 34 height 11
type input "224"
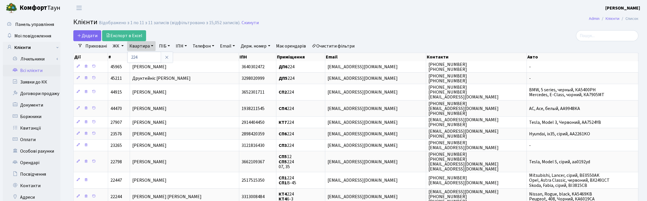
click at [116, 46] on link "ЖК" at bounding box center [118, 46] width 16 height 10
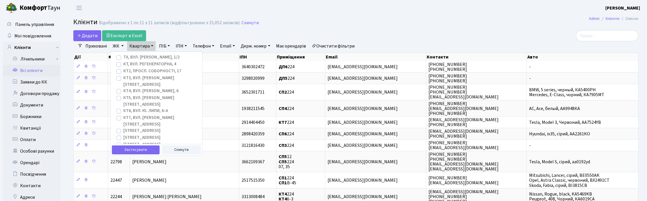
click at [123, 148] on label "СП4, [STREET_ADDRESS]" at bounding box center [146, 151] width 47 height 7
click at [123, 148] on input "СП4, [STREET_ADDRESS]" at bounding box center [125, 150] width 4 height 4
checkbox input "true"
click at [133, 150] on button "Застосувати" at bounding box center [136, 149] width 48 height 9
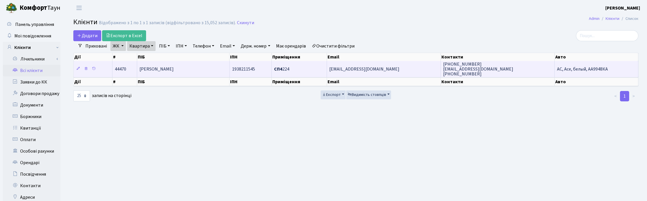
click at [385, 73] on td "aleksandrvoropaev4500@gmail.com" at bounding box center [384, 69] width 114 height 16
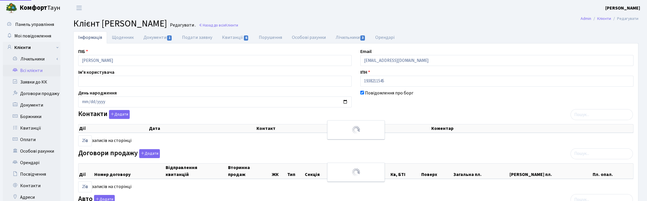
select select "25"
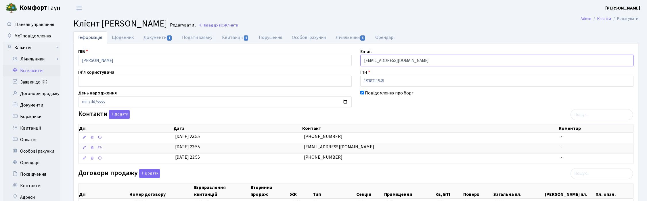
drag, startPoint x: 446, startPoint y: 58, endPoint x: 324, endPoint y: 54, distance: 122.6
click at [324, 54] on div "ПІБ Воропаєва Марія Георгіївна Email aleksandrvoropaev4500@gmail.com Ім'я корис…" at bounding box center [356, 198] width 564 height 301
click at [255, 9] on header "Комфорт Таун Корчун І. С. Мій обліковий запис Вийти" at bounding box center [323, 8] width 647 height 16
click at [371, 21] on h2 "Клієнт Воропаєва Марія Георгіївна Редагувати . Назад до всіх Клієнти" at bounding box center [355, 23] width 565 height 11
click at [238, 26] on link "Назад до всіх Клієнти" at bounding box center [218, 24] width 39 height 5
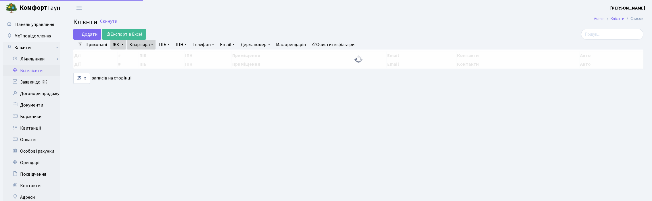
select select "25"
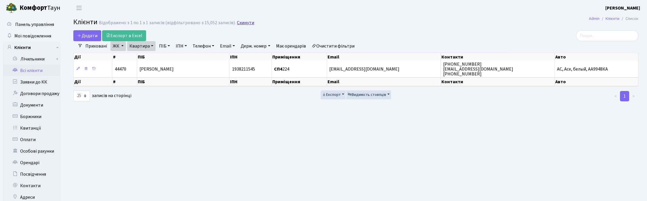
drag, startPoint x: 240, startPoint y: 22, endPoint x: 236, endPoint y: 24, distance: 4.5
click at [241, 22] on link "Скинути" at bounding box center [245, 22] width 17 height 5
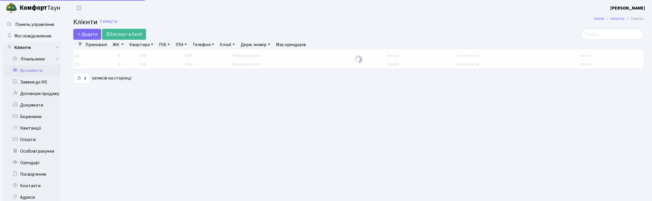
select select "25"
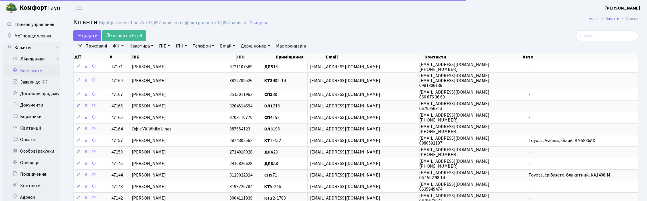
click at [168, 45] on link "ПІБ" at bounding box center [165, 46] width 16 height 10
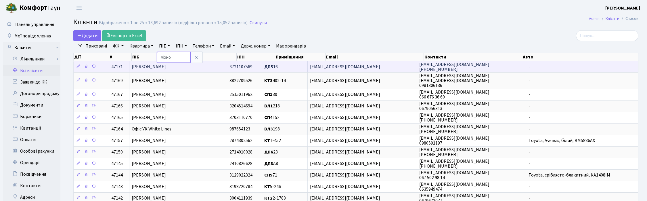
type input "міхно"
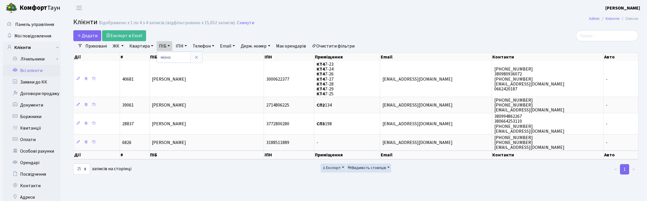
click at [644, 48] on div "Додати Експорт в Excel Фільтри Приховані ЖК ТХ, вул. [PERSON_NAME], 1/2 КТ, вул…" at bounding box center [356, 102] width 582 height 145
click at [301, 29] on main "Admin Клієнти Список Клієнти Відображено з 1 по 4 з 4 записів (відфільтровано з…" at bounding box center [356, 145] width 582 height 259
click at [167, 47] on link "ПІБ" at bounding box center [165, 46] width 16 height 10
click at [198, 58] on link at bounding box center [196, 57] width 12 height 11
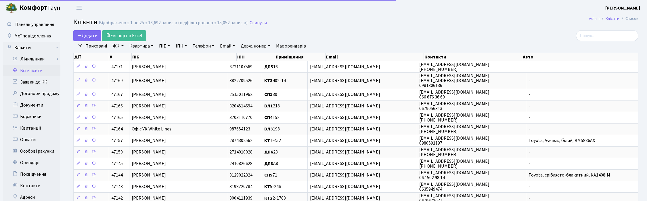
click at [139, 47] on link "Квартира" at bounding box center [141, 46] width 28 height 10
click at [144, 58] on input "text" at bounding box center [144, 57] width 34 height 11
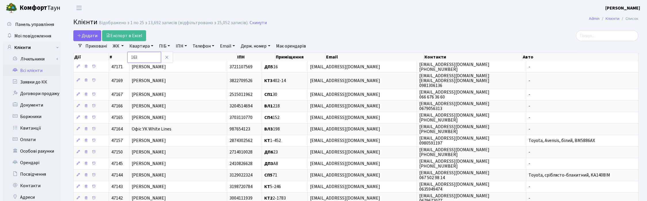
type input "163"
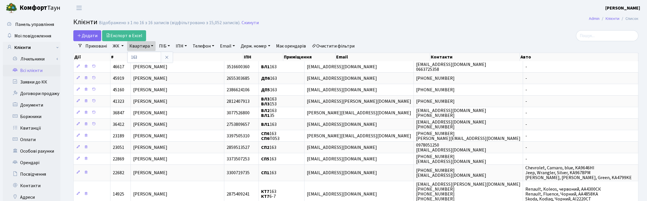
click at [118, 45] on link "ЖК" at bounding box center [118, 46] width 16 height 10
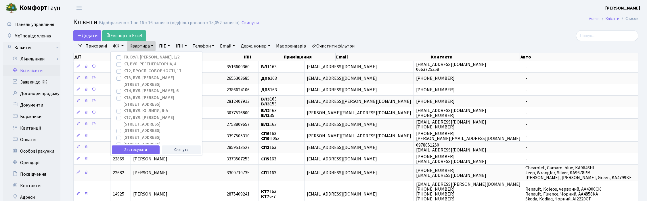
click at [123, 134] on label "СП2, Столичне шосе, 1А" at bounding box center [141, 137] width 37 height 7
click at [123, 134] on input "СП2, Столичне шосе, 1А" at bounding box center [125, 136] width 4 height 4
checkbox input "true"
click at [133, 154] on button "Застосувати" at bounding box center [136, 149] width 48 height 9
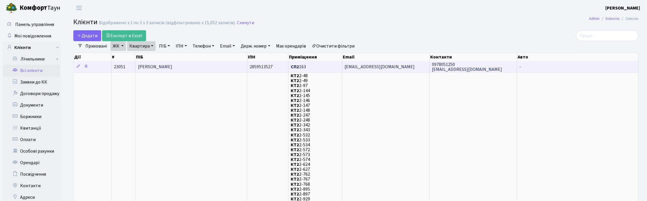
click at [163, 68] on span "[PERSON_NAME] [PERSON_NAME]" at bounding box center [155, 67] width 34 height 6
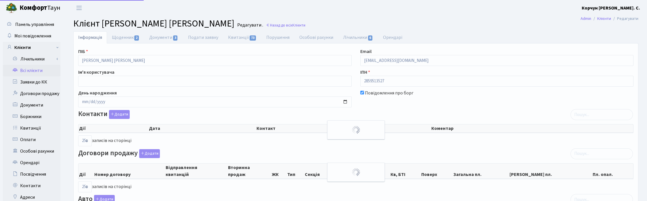
select select "25"
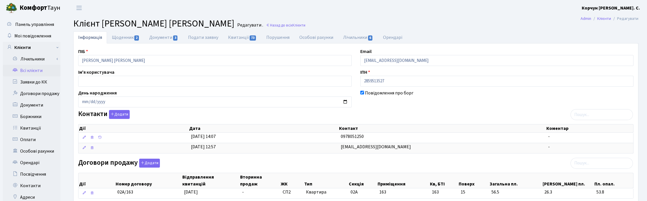
click at [623, 33] on ul "Інформація Щоденник 2 Документи 3 Подати заявку Квитанції 73 Порушення Особові …" at bounding box center [355, 37] width 565 height 12
click at [244, 38] on link "Квитанції 73" at bounding box center [242, 37] width 38 height 12
select select "25"
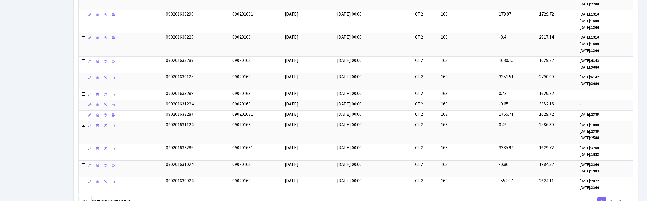
scroll to position [324, 0]
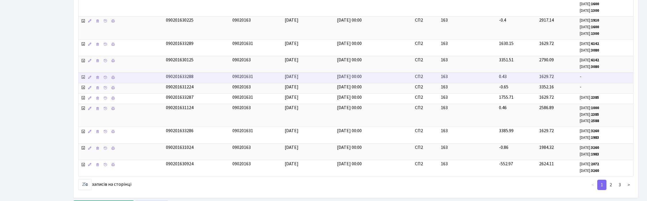
click at [83, 78] on icon at bounding box center [83, 77] width 5 height 5
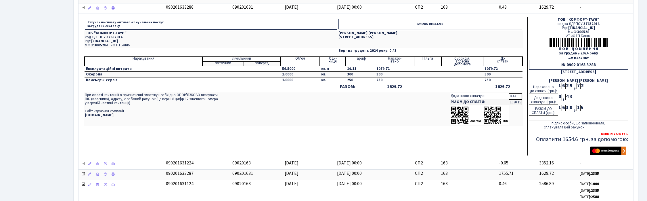
scroll to position [396, 0]
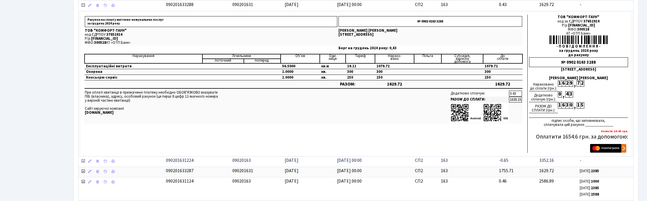
click at [83, 162] on icon at bounding box center [83, 160] width 5 height 5
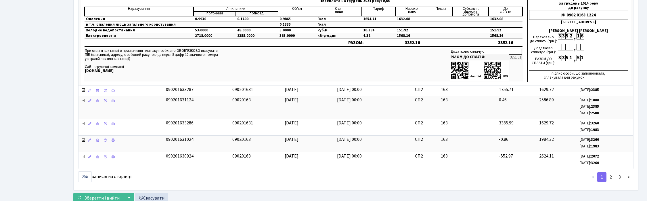
scroll to position [611, 0]
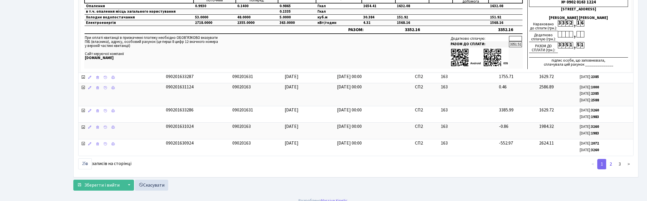
click at [611, 165] on link "2" at bounding box center [610, 164] width 9 height 10
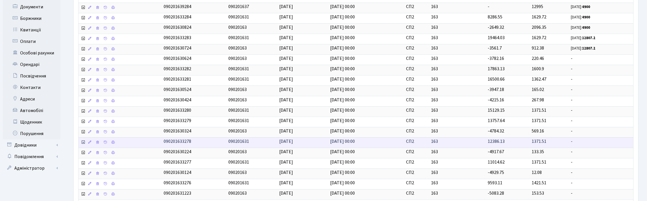
scroll to position [62, 0]
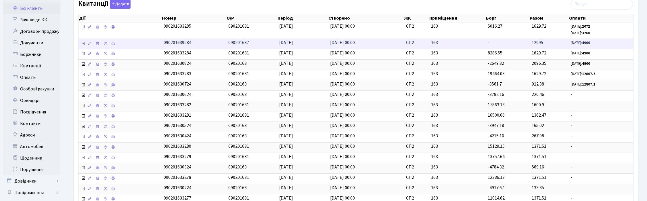
click at [81, 45] on icon at bounding box center [83, 43] width 5 height 5
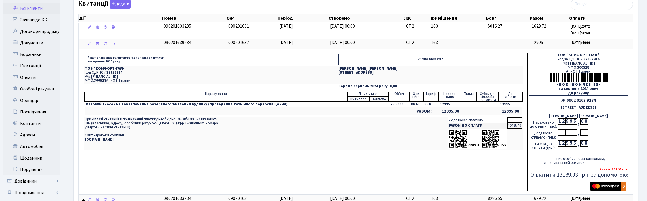
click at [480, 183] on td "Рахунок на сплату житлово-комунальних послуг за серпень 2024 року № 0902 0163 9…" at bounding box center [304, 122] width 440 height 138
